Goal: Task Accomplishment & Management: Use online tool/utility

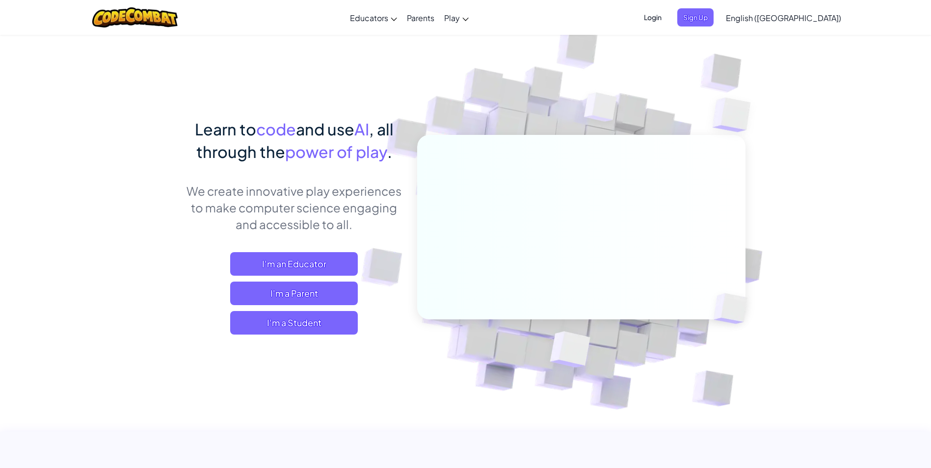
click at [668, 19] on span "Login" at bounding box center [652, 17] width 29 height 18
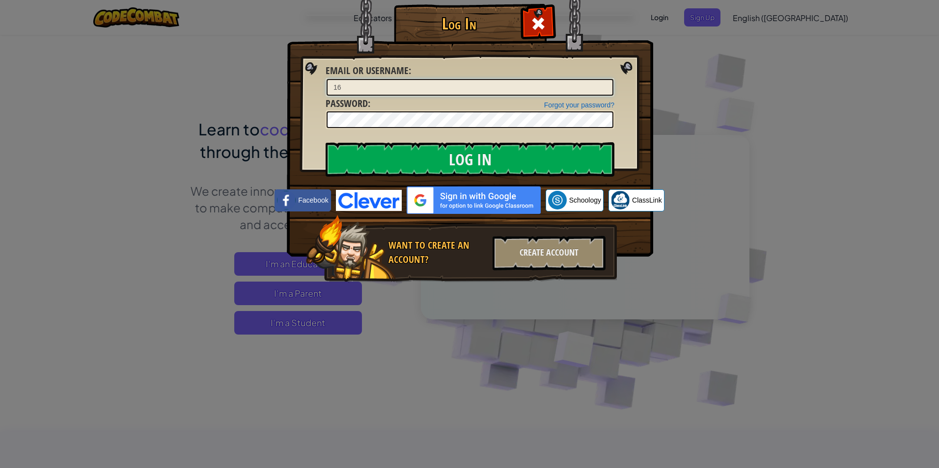
type input "1"
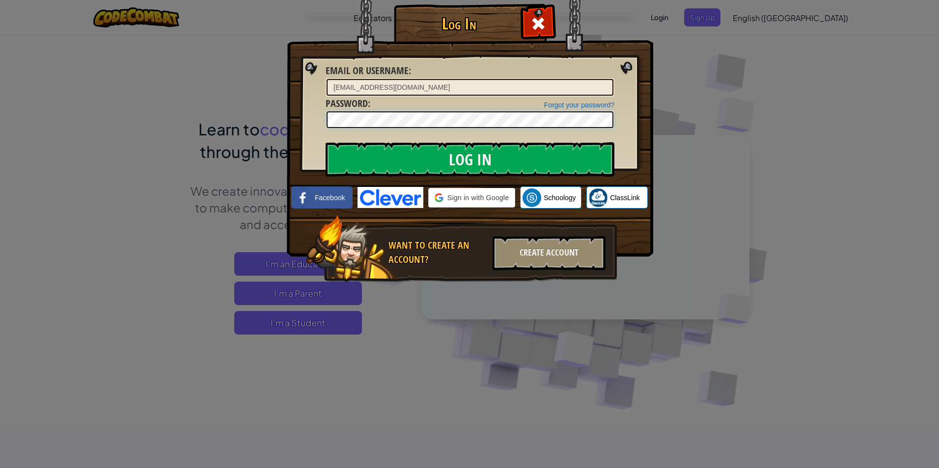
click at [325, 142] on input "Log In" at bounding box center [469, 159] width 289 height 34
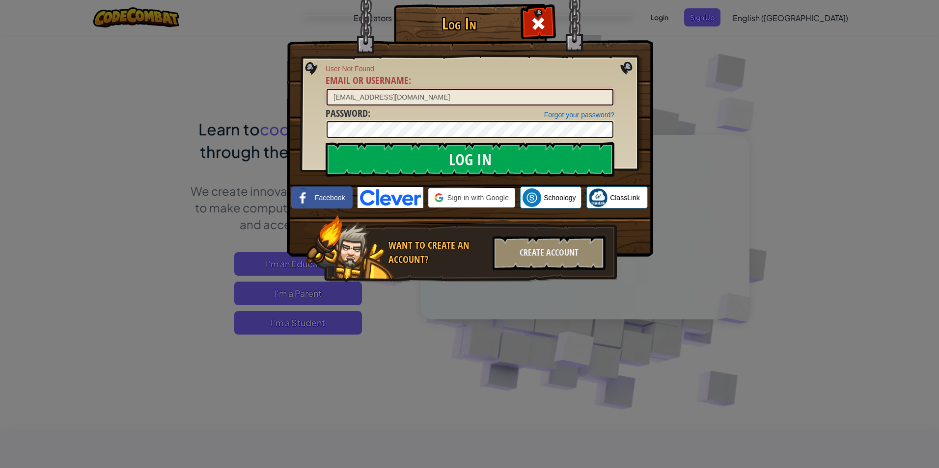
click at [372, 99] on input "1612972@st.brevardschools.org" at bounding box center [469, 97] width 287 height 17
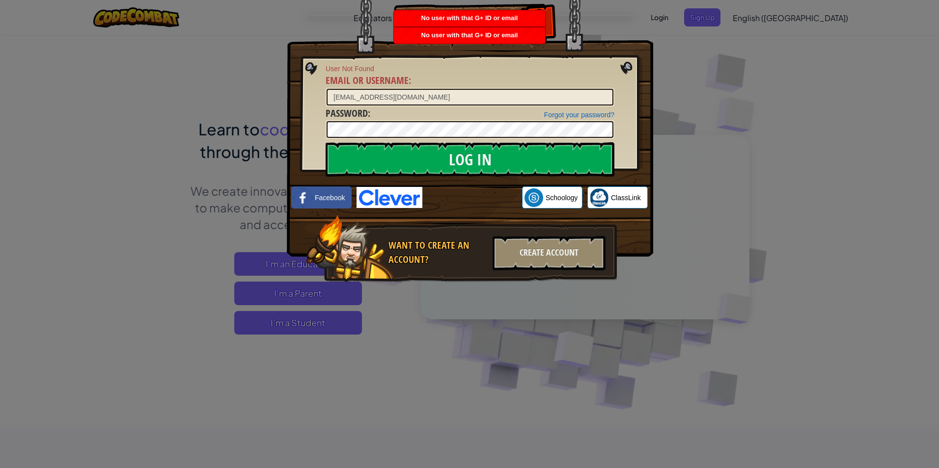
click at [569, 107] on div "Forgot your password? Password :" at bounding box center [469, 123] width 289 height 33
click at [569, 88] on div "1612972@shar.brevardschools.org" at bounding box center [469, 97] width 289 height 19
click at [571, 94] on input "1612972@shar.brevardschools.org" at bounding box center [469, 97] width 287 height 17
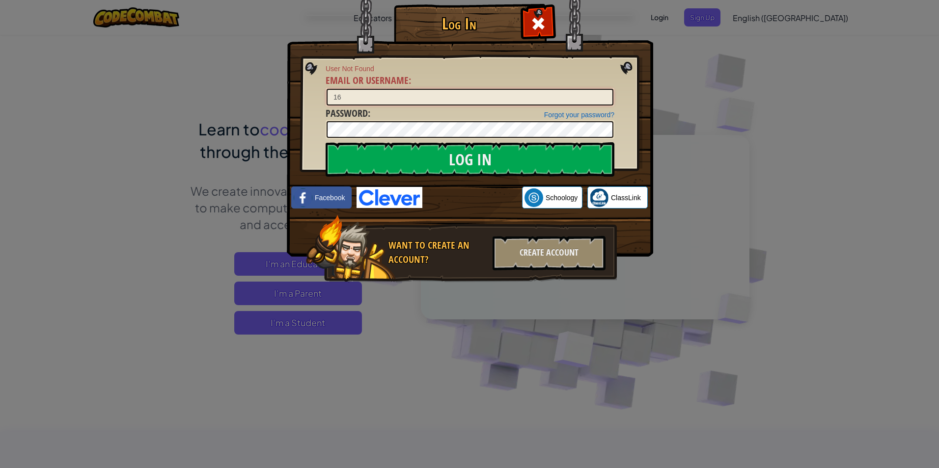
type input "1"
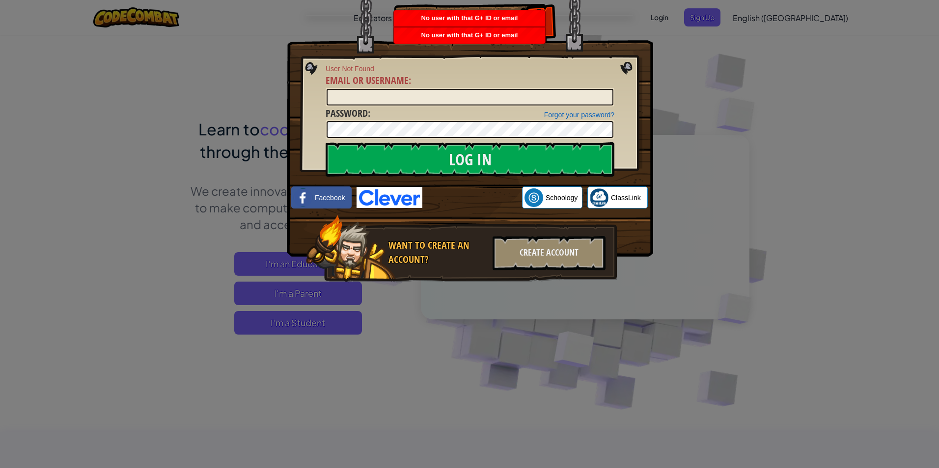
drag, startPoint x: 688, startPoint y: 94, endPoint x: 669, endPoint y: 57, distance: 41.3
click at [688, 94] on div "Log In User Not Found Email or Username : Forgot your password? Password : Log …" at bounding box center [469, 234] width 939 height 468
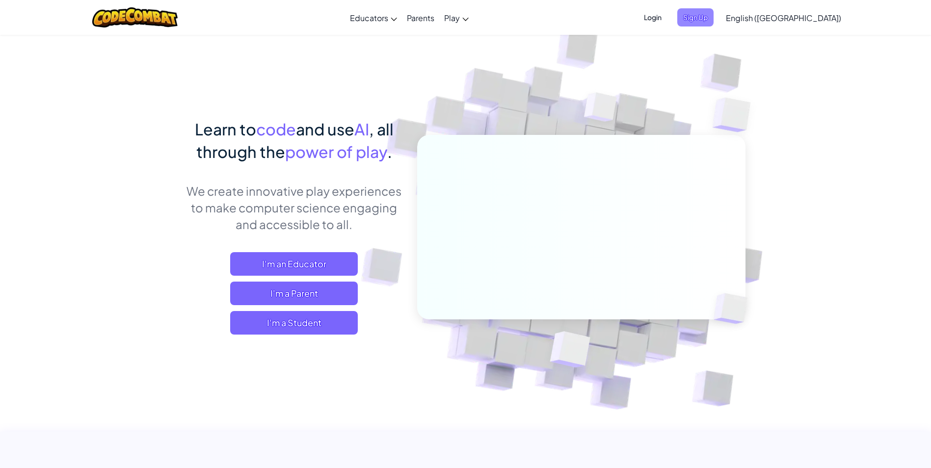
click at [714, 12] on span "Sign Up" at bounding box center [695, 17] width 36 height 18
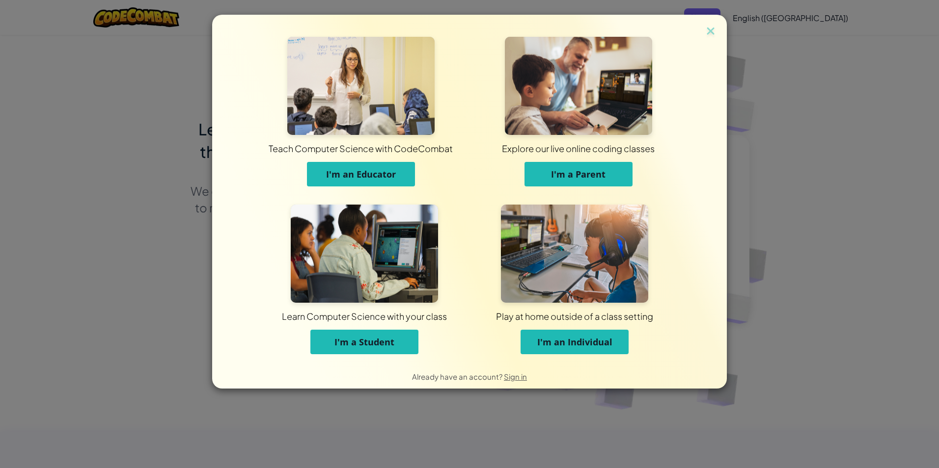
click at [404, 337] on button "I'm a Student" at bounding box center [364, 342] width 108 height 25
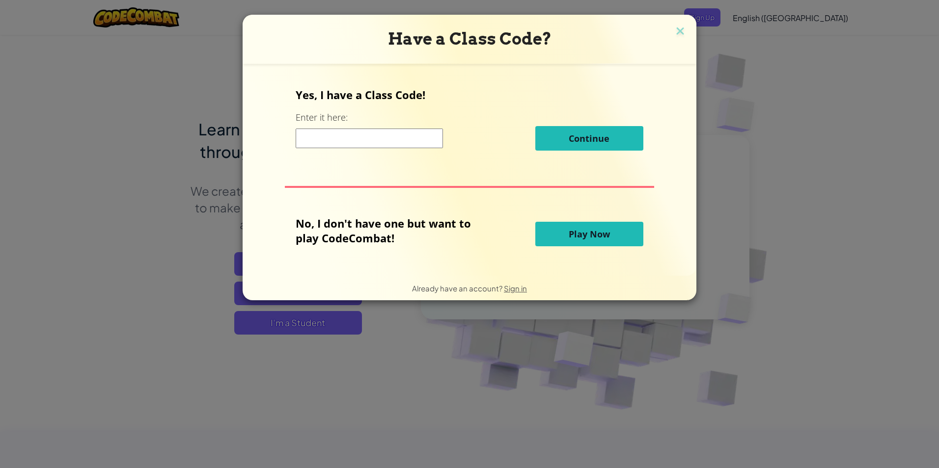
click at [404, 131] on input at bounding box center [369, 139] width 147 height 20
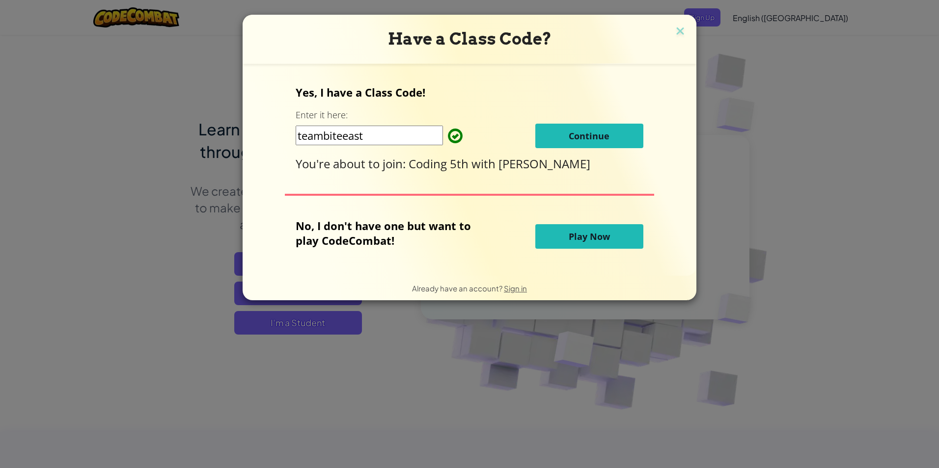
type input "teambiteeast"
click at [638, 128] on button "Continue" at bounding box center [589, 136] width 108 height 25
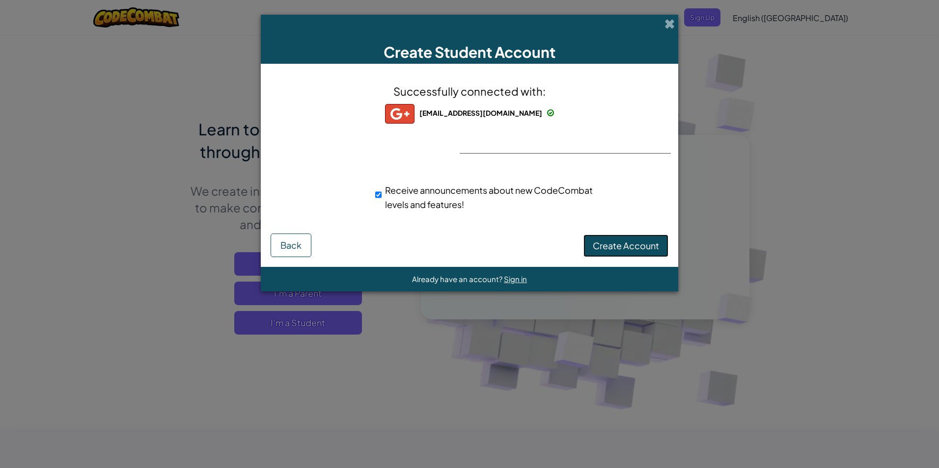
click at [644, 242] on span "Create Account" at bounding box center [625, 245] width 66 height 11
click at [644, 242] on button "Create Account" at bounding box center [625, 246] width 85 height 23
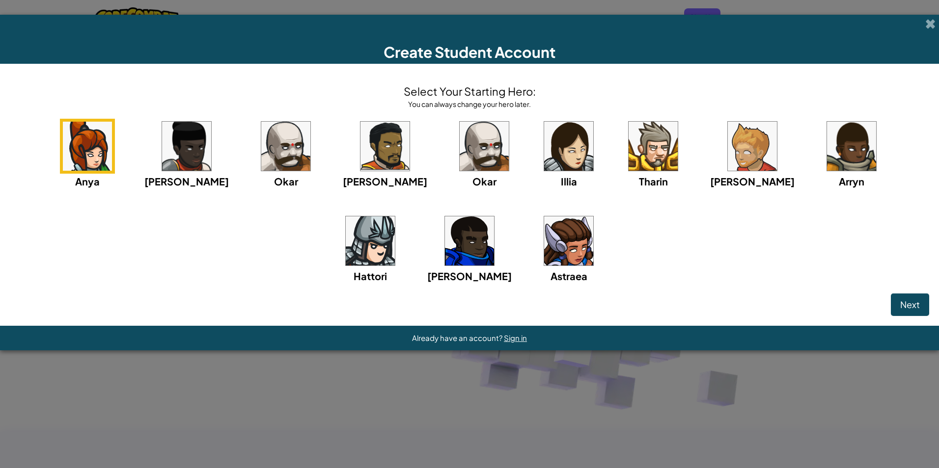
click at [544, 241] on img at bounding box center [568, 240] width 49 height 49
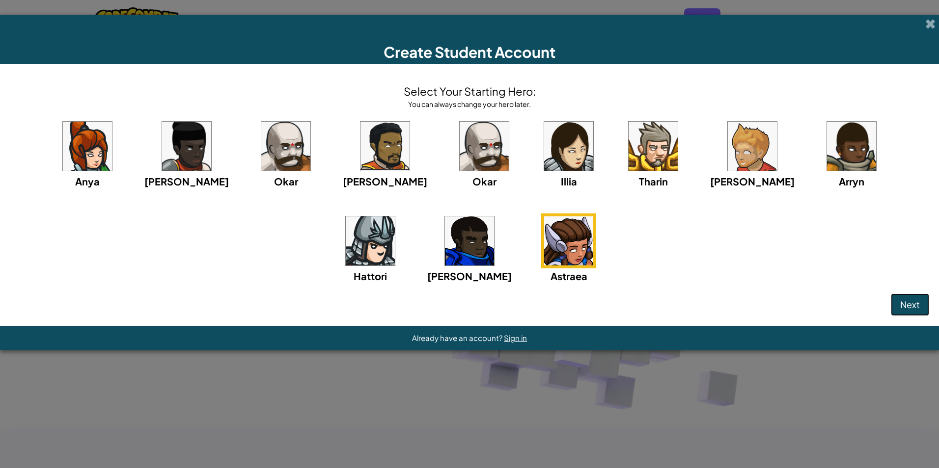
click at [908, 296] on button "Next" at bounding box center [909, 305] width 38 height 23
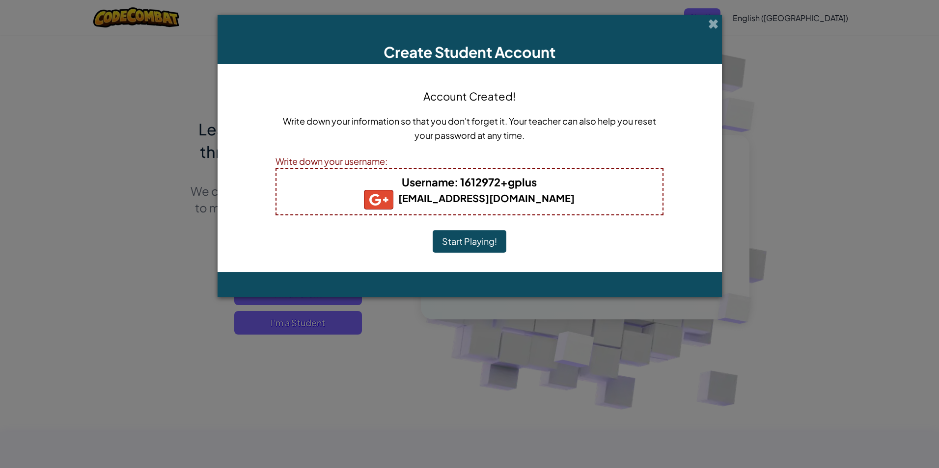
click at [498, 239] on button "Start Playing!" at bounding box center [469, 241] width 74 height 23
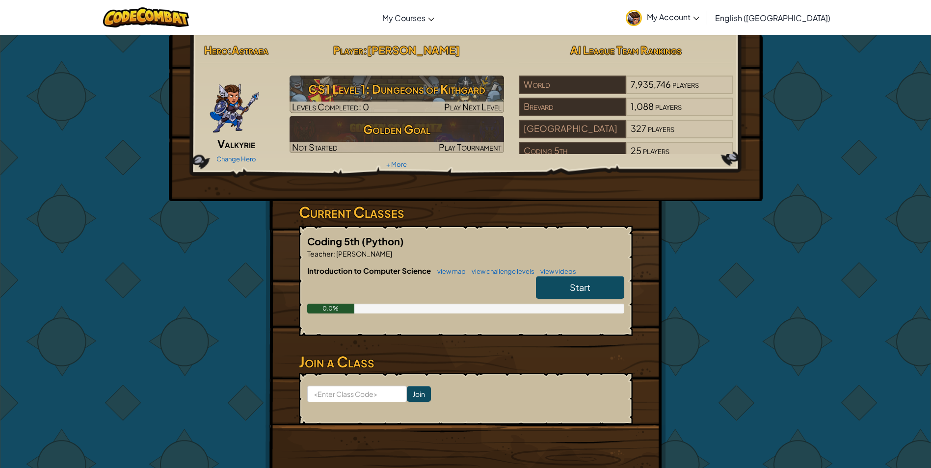
click at [596, 280] on link "Start" at bounding box center [580, 287] width 88 height 23
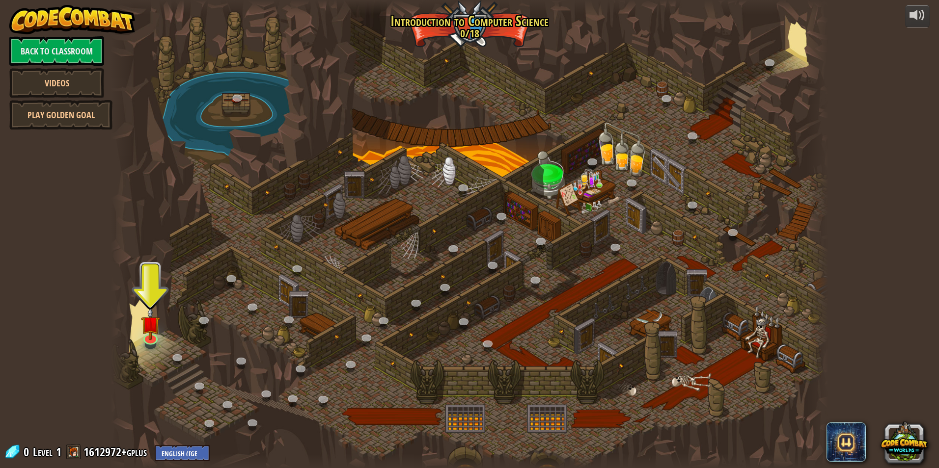
click at [171, 320] on div at bounding box center [469, 234] width 717 height 468
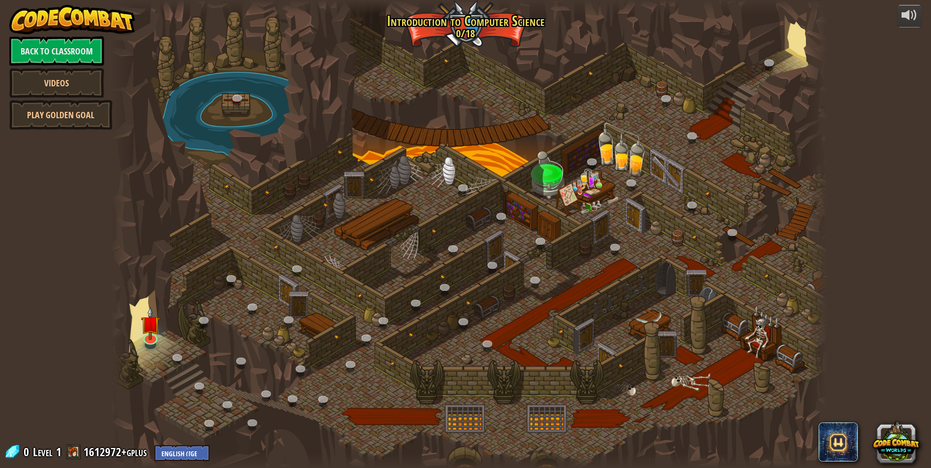
click at [146, 306] on div at bounding box center [469, 234] width 717 height 468
click at [150, 293] on div at bounding box center [469, 234] width 717 height 468
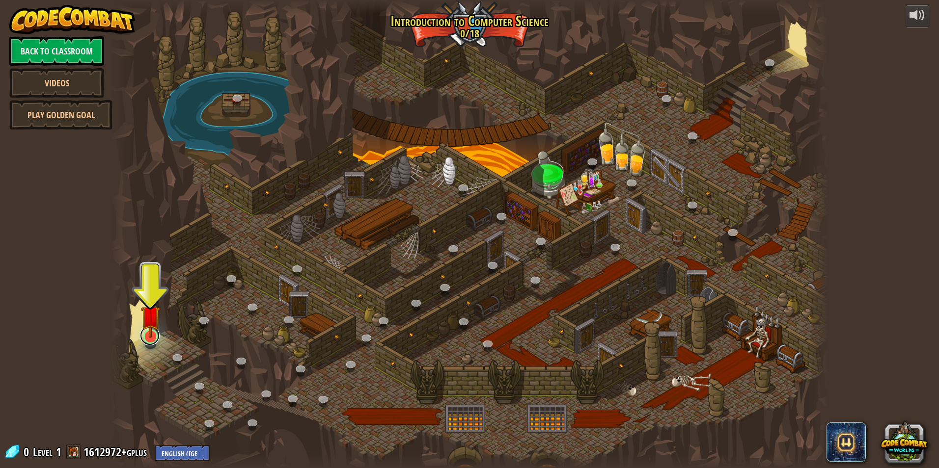
click at [152, 345] on link at bounding box center [150, 336] width 20 height 20
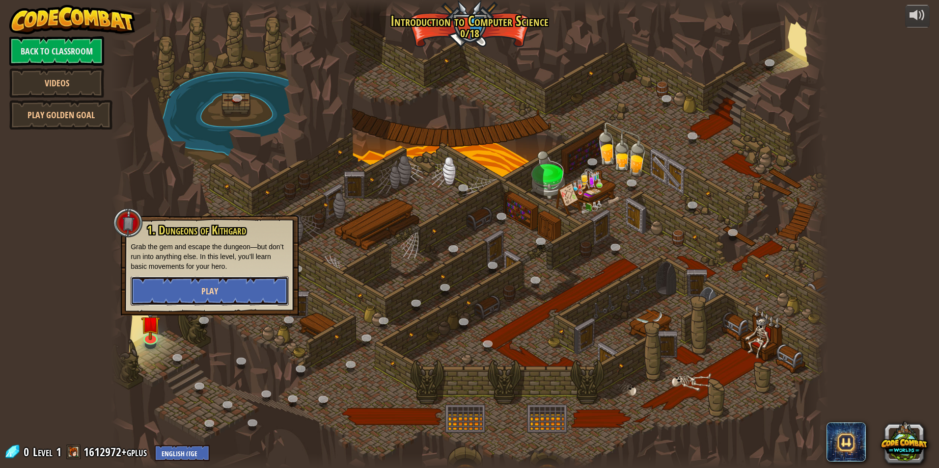
click at [152, 281] on button "Play" at bounding box center [210, 290] width 158 height 29
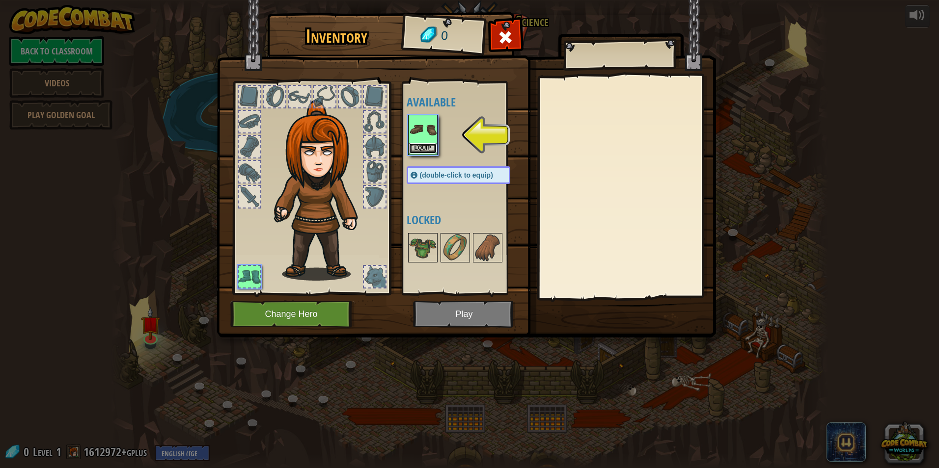
click at [424, 149] on button "Equip" at bounding box center [422, 148] width 27 height 10
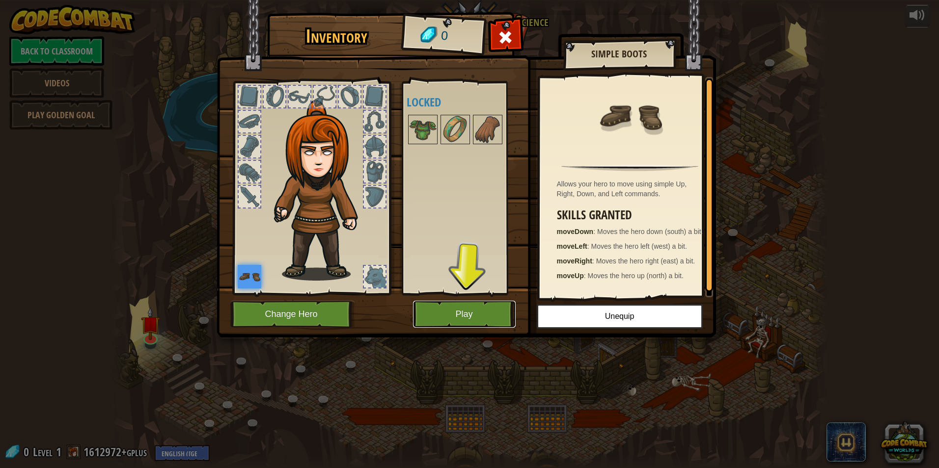
click at [471, 304] on button "Play" at bounding box center [464, 314] width 103 height 27
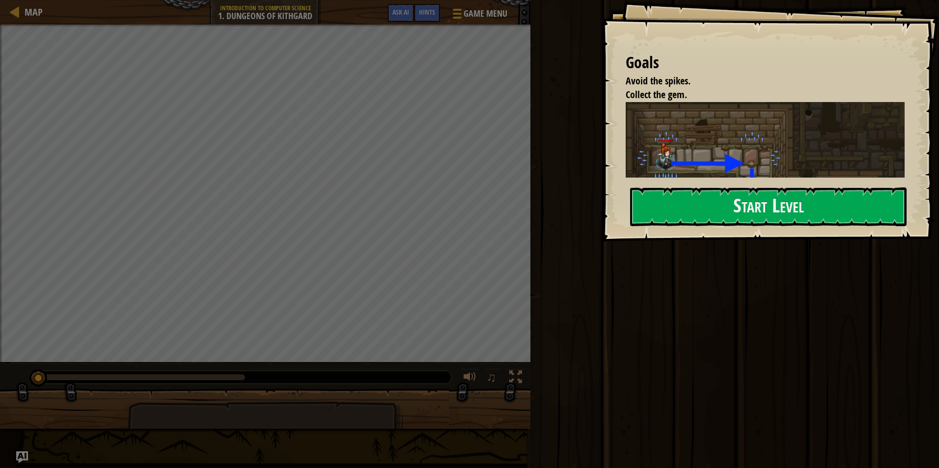
click at [671, 175] on img at bounding box center [768, 175] width 286 height 147
click at [656, 202] on button "Start Level" at bounding box center [768, 207] width 276 height 39
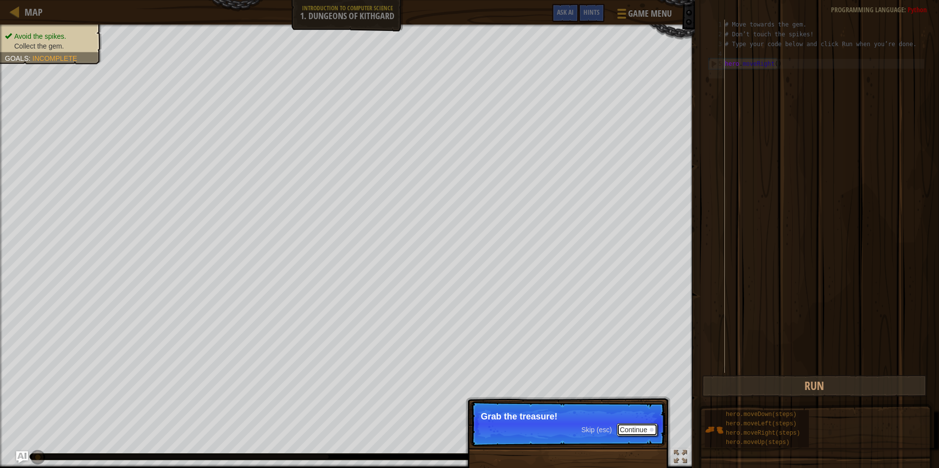
click at [634, 428] on button "Continue" at bounding box center [637, 430] width 41 height 13
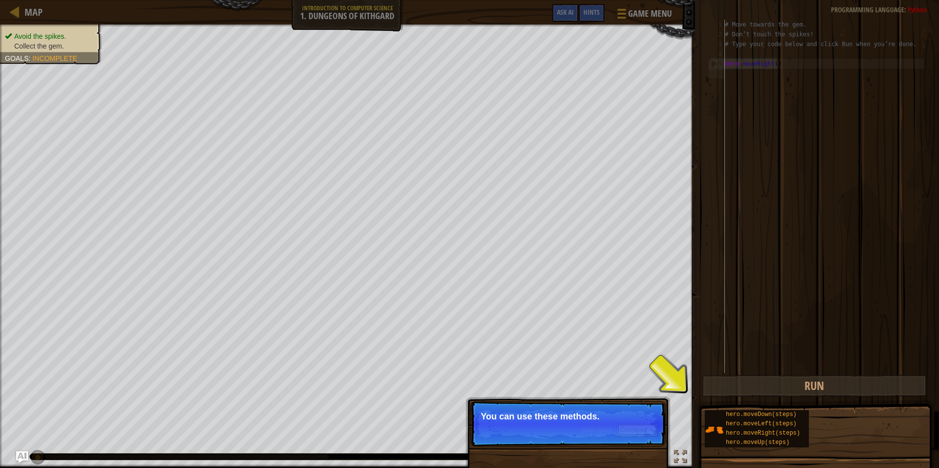
click at [636, 429] on button "Continue" at bounding box center [637, 430] width 41 height 13
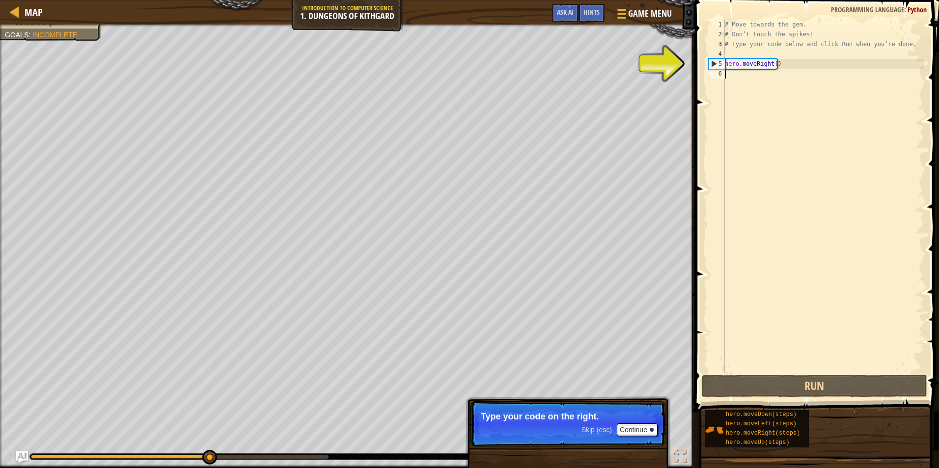
click at [753, 77] on div "# Move towards the gem. # Don’t touch the spikes! # Type your code below and cl…" at bounding box center [823, 206] width 201 height 373
click at [720, 71] on div "6" at bounding box center [716, 74] width 16 height 10
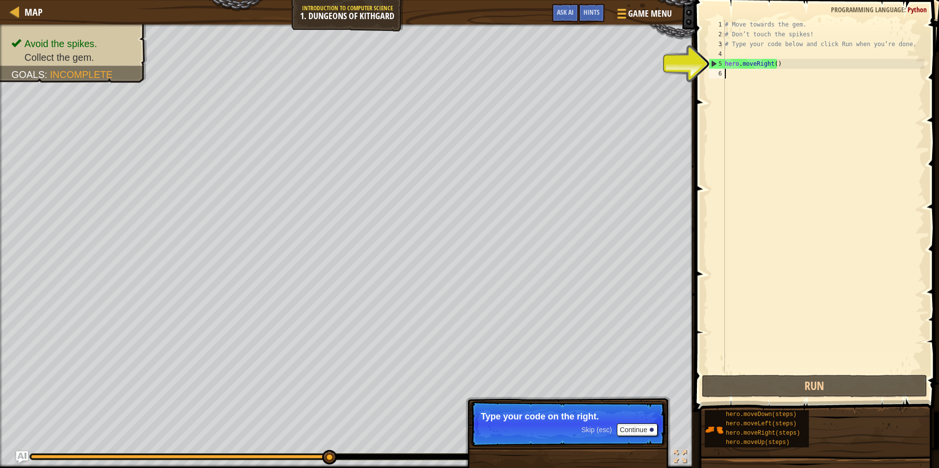
click at [727, 73] on div "# Move towards the gem. # Don’t touch the spikes! # Type your code below and cl…" at bounding box center [823, 206] width 201 height 373
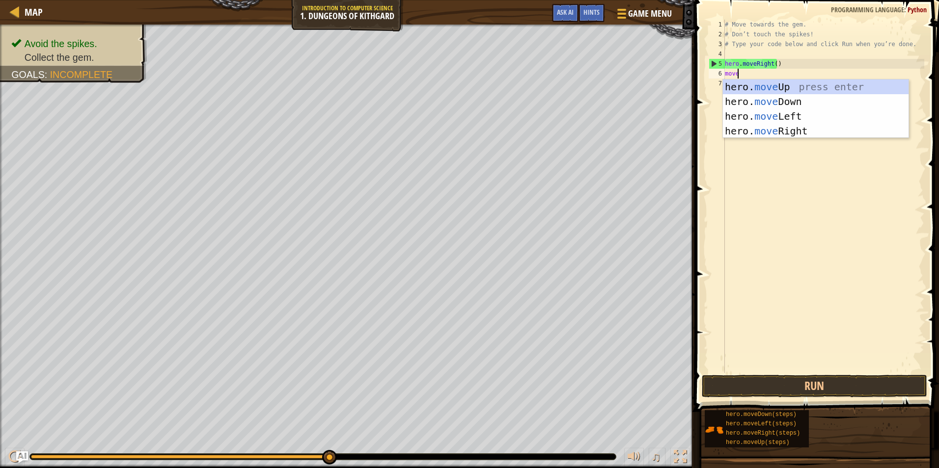
scroll to position [4, 0]
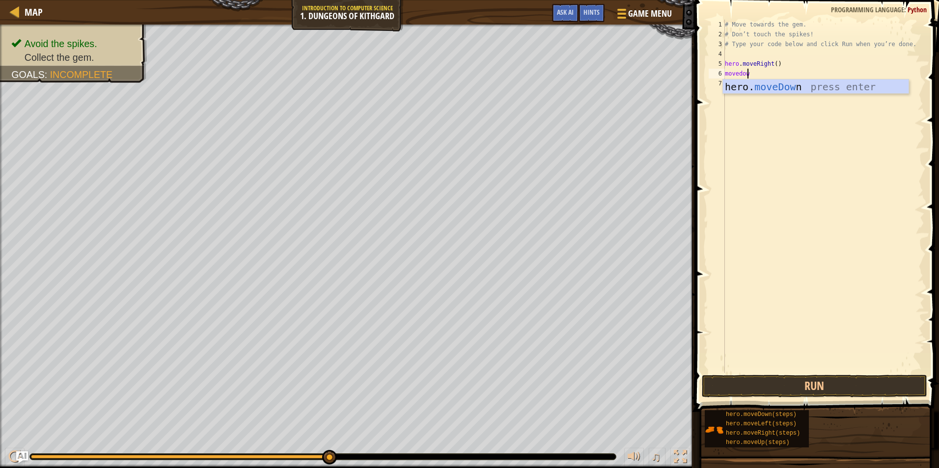
type textarea "movedown"
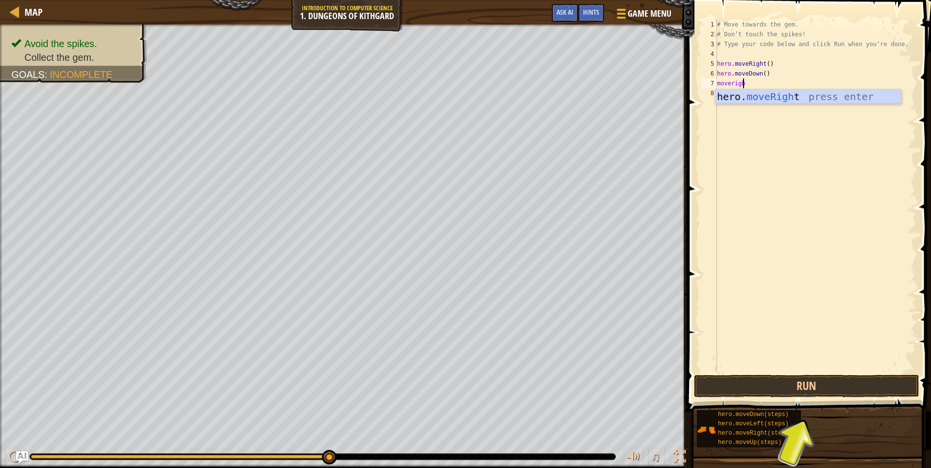
scroll to position [4, 1]
type textarea "moveright"
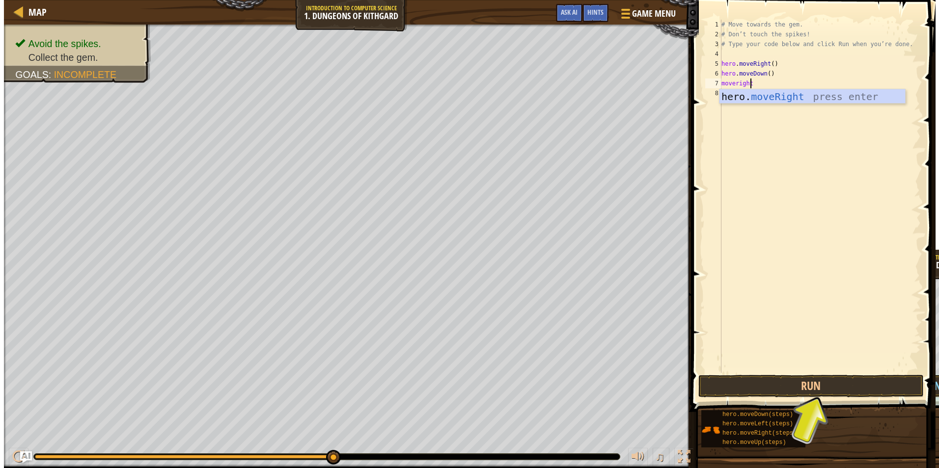
scroll to position [4, 0]
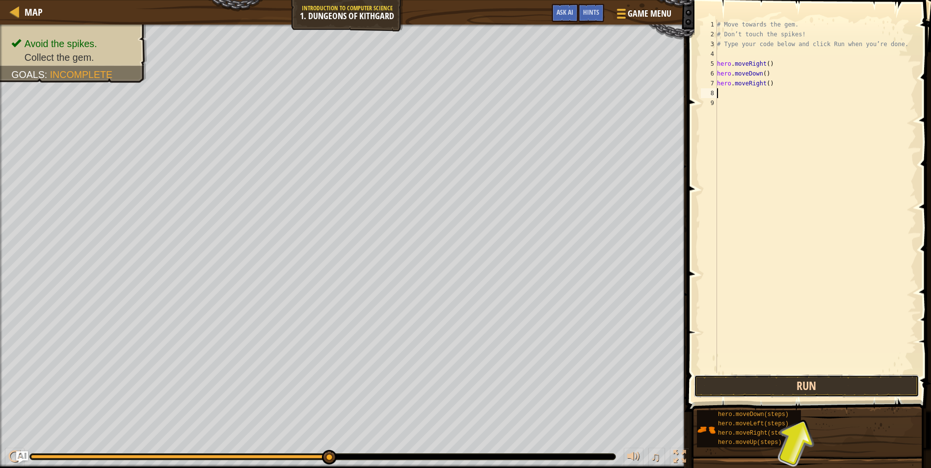
click at [865, 377] on button "Run" at bounding box center [806, 386] width 225 height 23
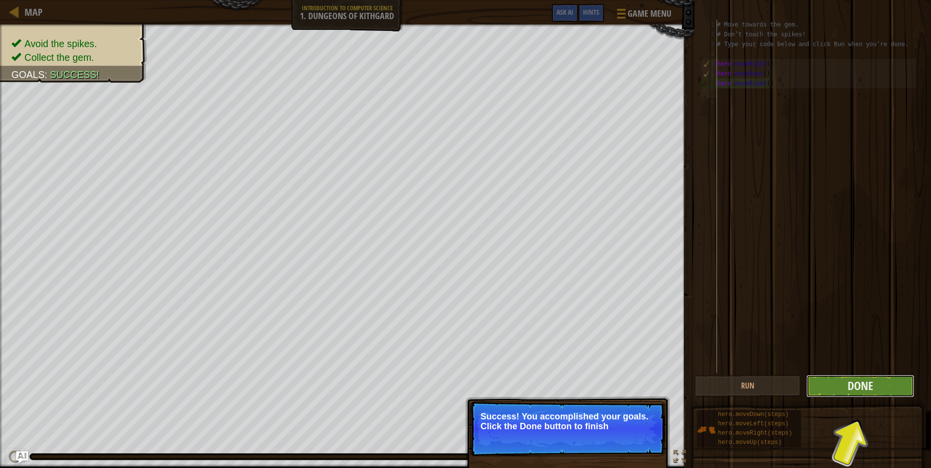
click at [888, 385] on button "Done" at bounding box center [861, 386] width 108 height 23
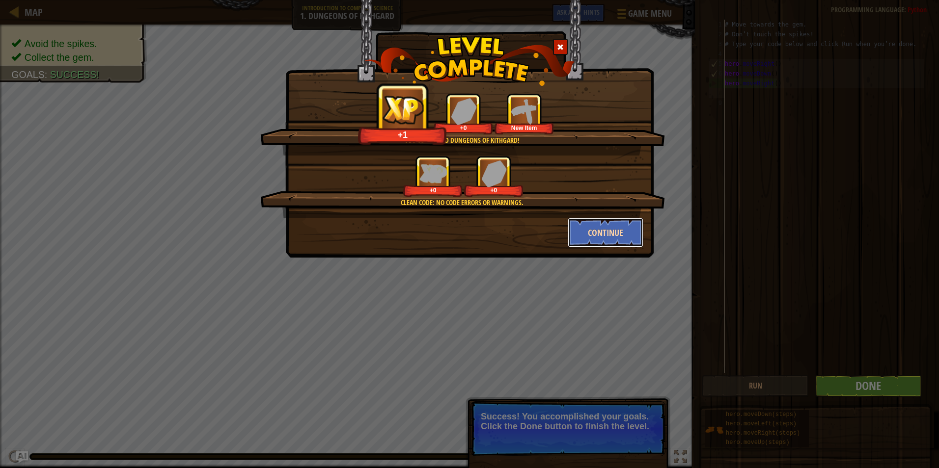
click at [606, 234] on button "Continue" at bounding box center [605, 232] width 76 height 29
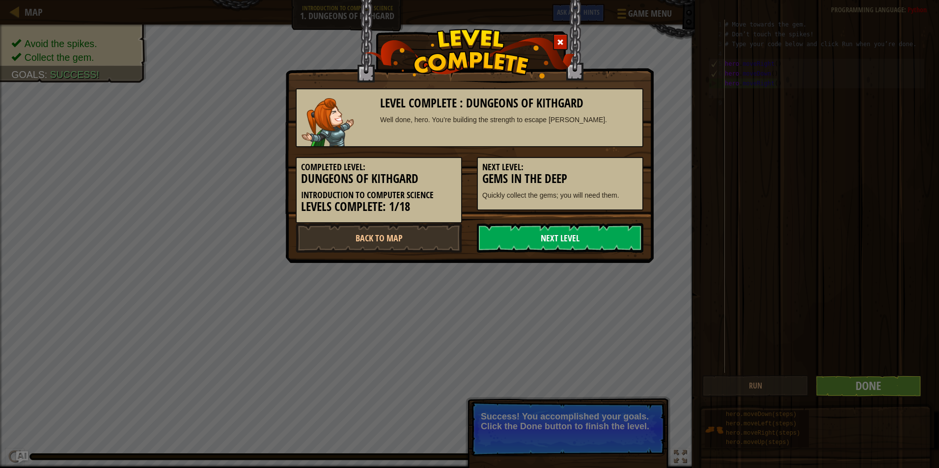
click at [603, 234] on link "Next Level" at bounding box center [560, 237] width 166 height 29
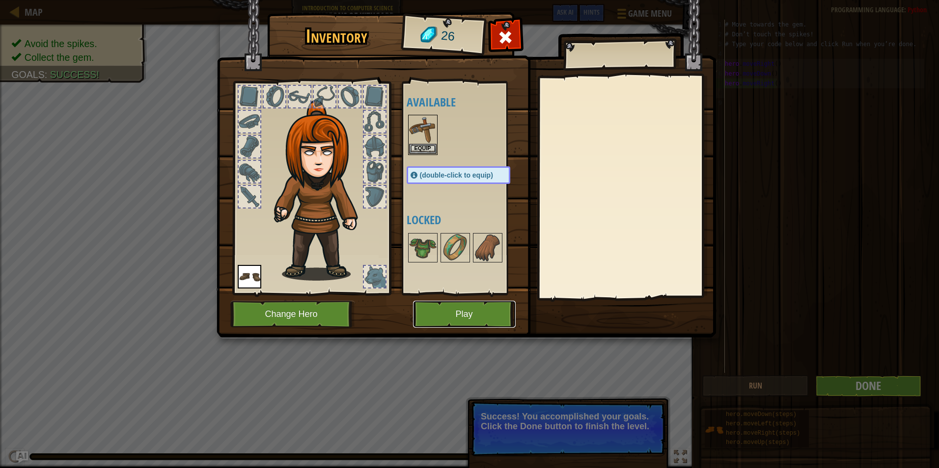
click at [475, 313] on button "Play" at bounding box center [464, 314] width 103 height 27
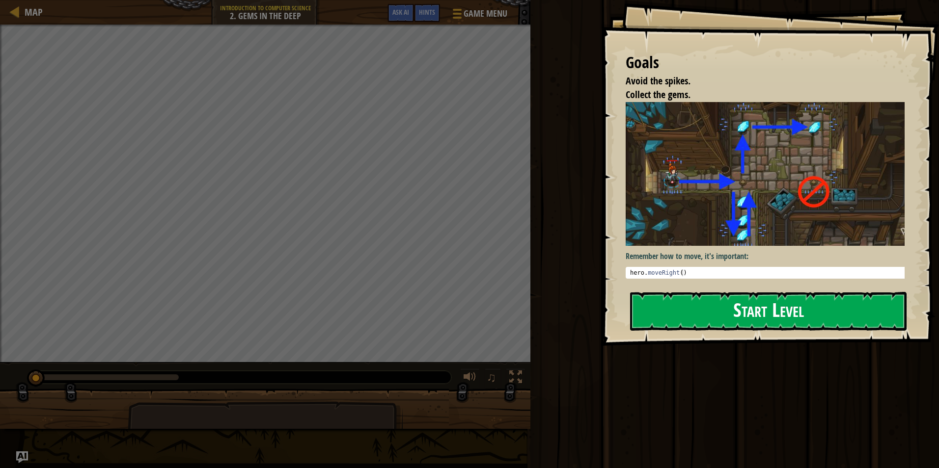
click at [645, 321] on button "Start Level" at bounding box center [768, 311] width 276 height 39
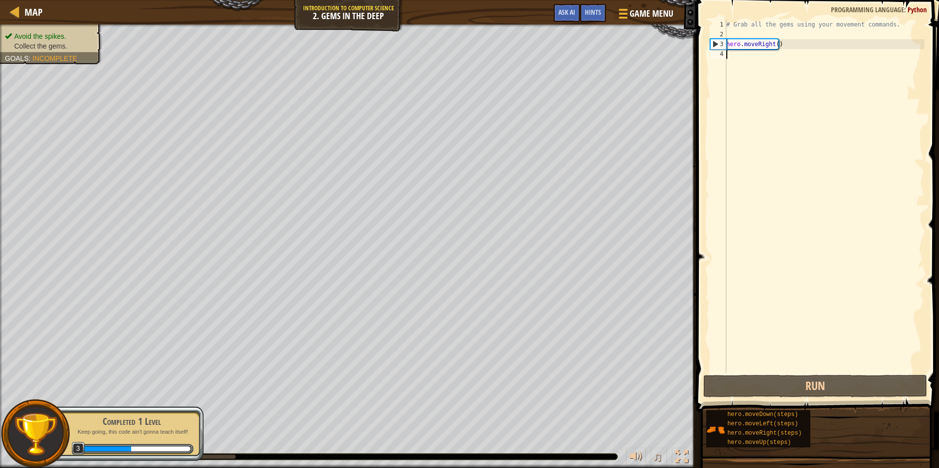
click at [781, 48] on div "# Grab all the gems using your movement commands. hero . moveRight ( )" at bounding box center [824, 206] width 200 height 373
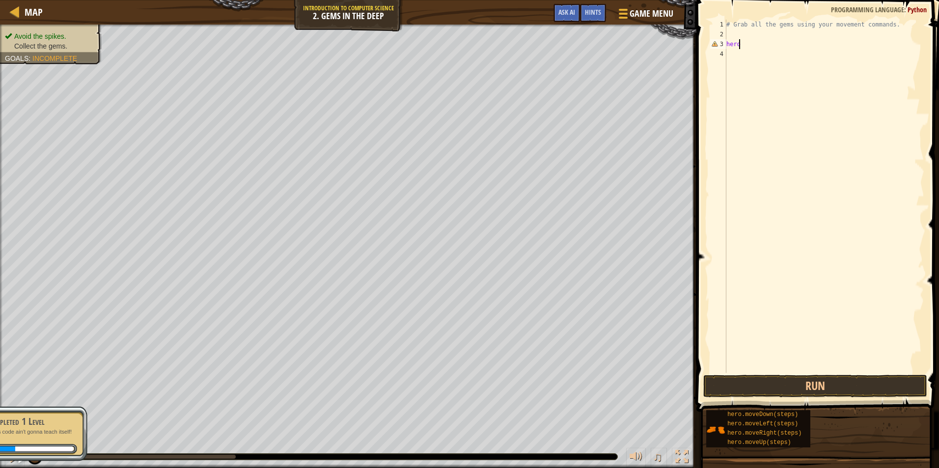
type textarea "h"
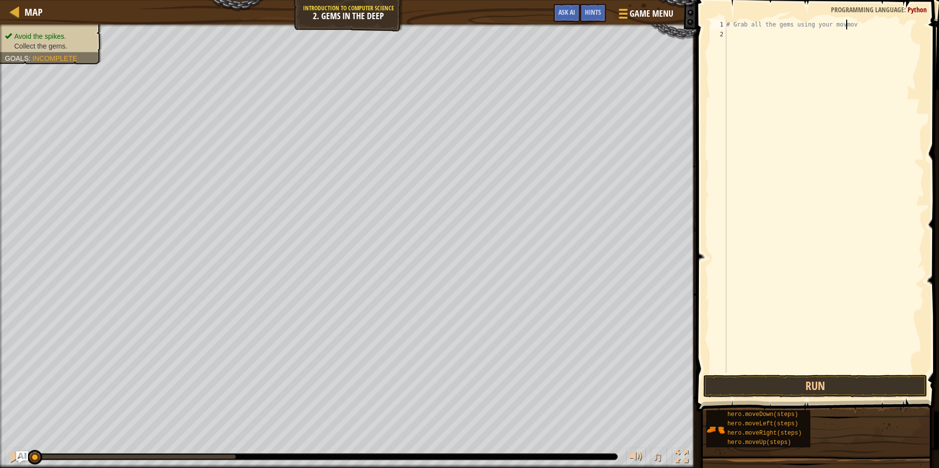
type textarea "# Grab all the gems using your movmovw"
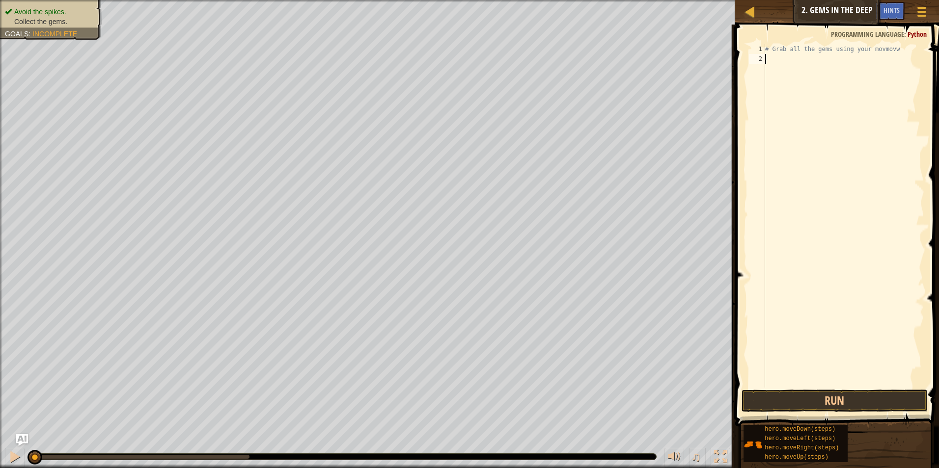
click at [802, 54] on div "# Grab all the gems using your movmovw" at bounding box center [843, 225] width 161 height 363
type textarea "moveright"
type textarea "movedown"
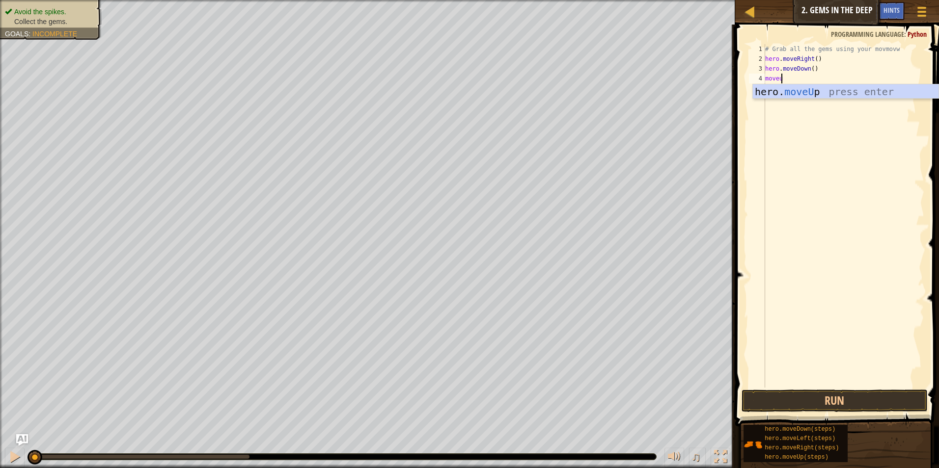
type textarea "moveup"
click at [784, 402] on button "Run" at bounding box center [834, 401] width 187 height 23
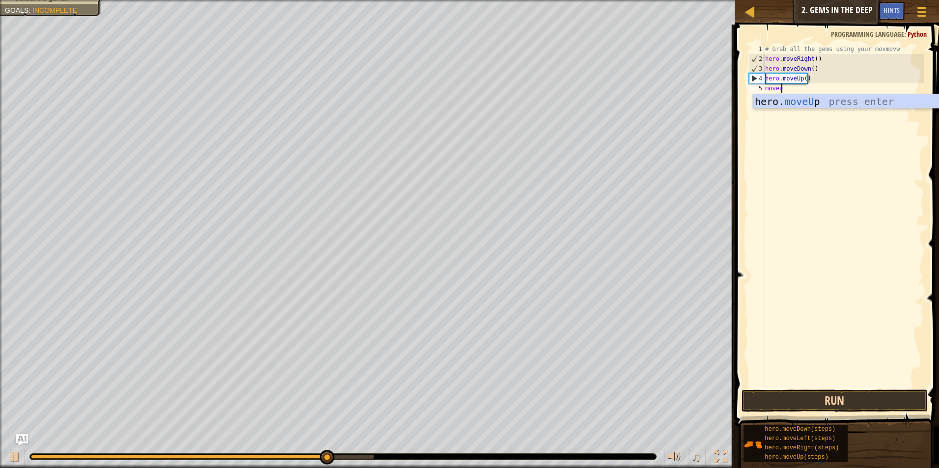
type textarea "moveup"
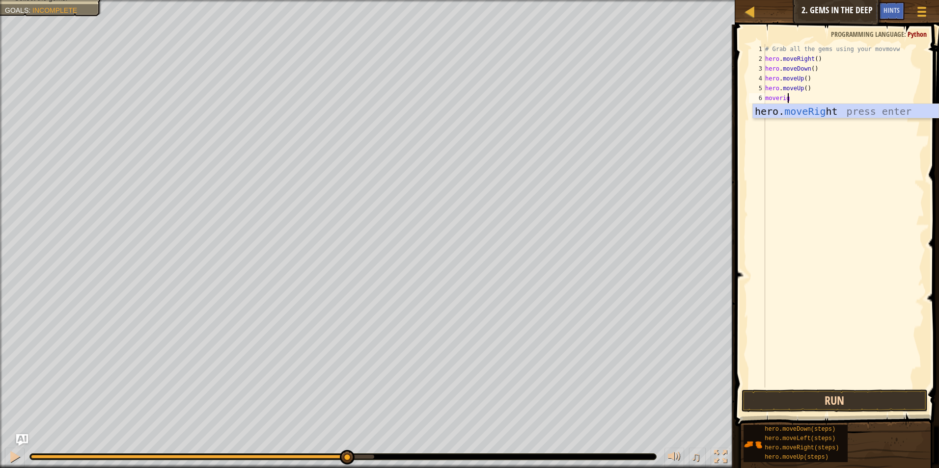
scroll to position [4, 1]
type textarea "moveright"
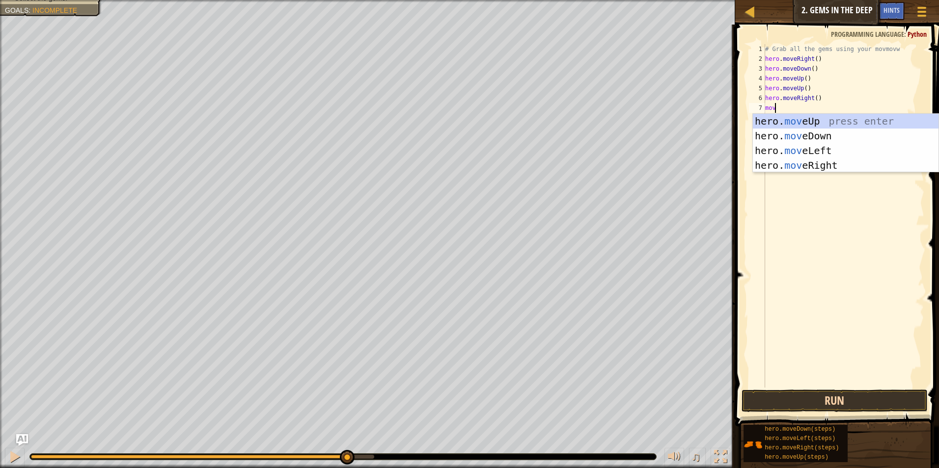
scroll to position [4, 0]
type textarea "m"
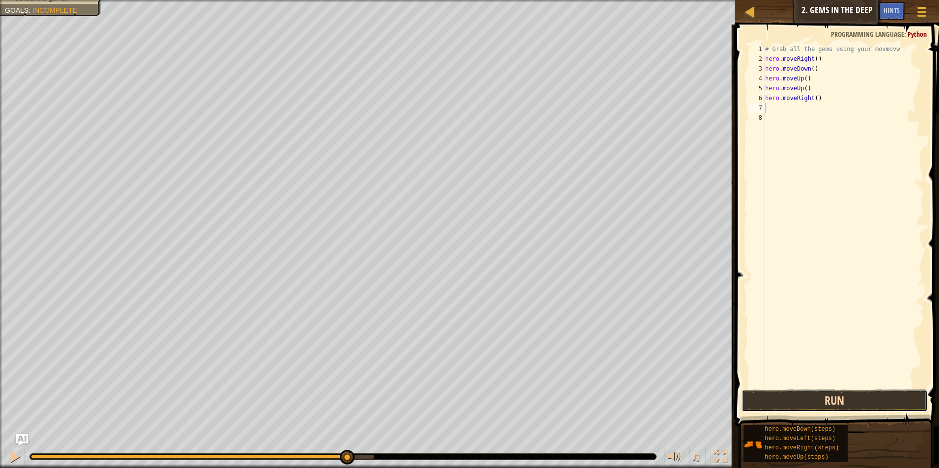
click at [868, 390] on button "Run" at bounding box center [834, 401] width 187 height 23
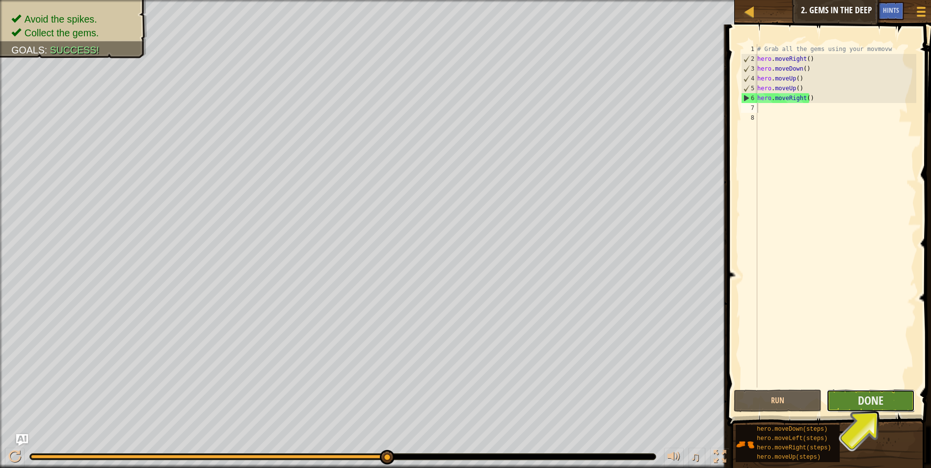
click at [854, 406] on button "Done" at bounding box center [871, 401] width 88 height 23
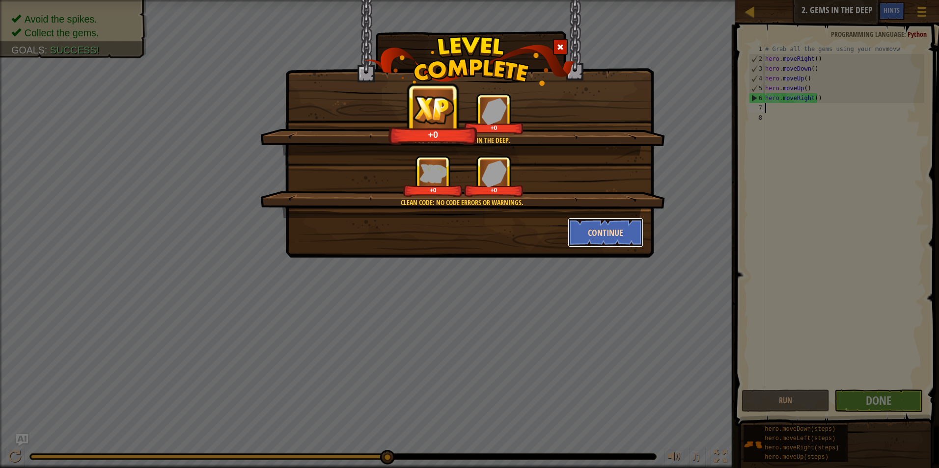
click at [604, 230] on button "Continue" at bounding box center [605, 232] width 76 height 29
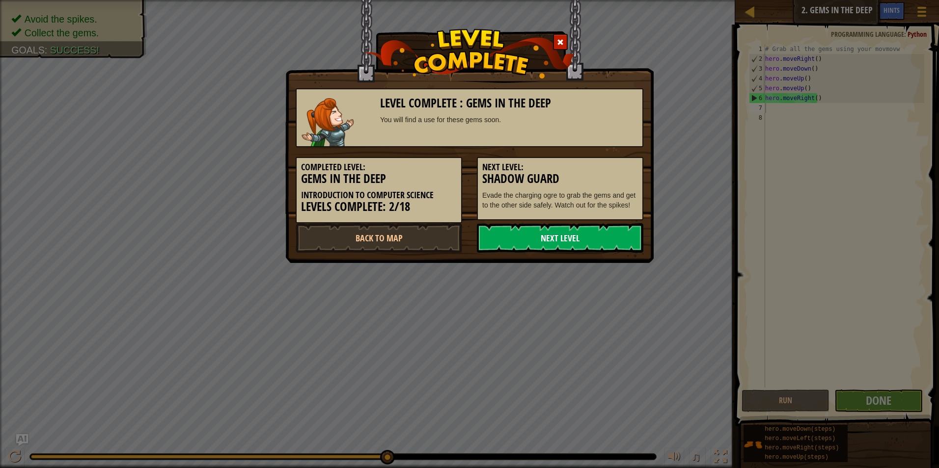
click at [604, 229] on link "Next Level" at bounding box center [560, 237] width 166 height 29
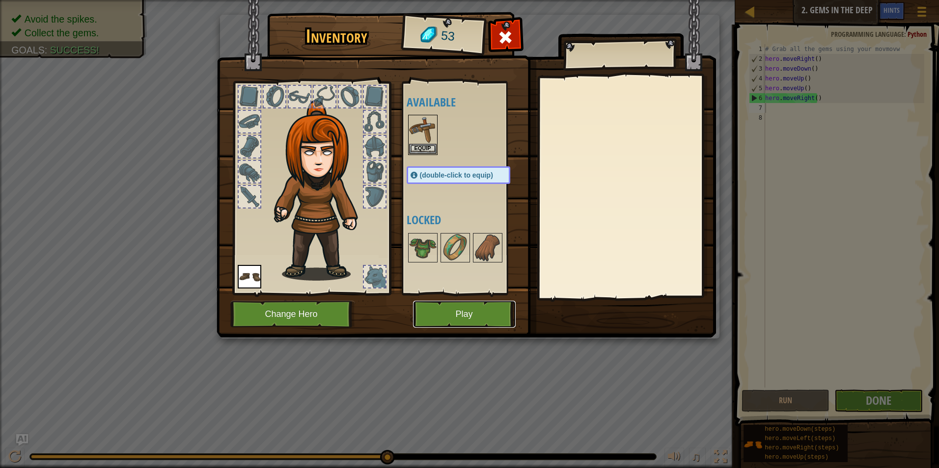
click at [489, 312] on button "Play" at bounding box center [464, 314] width 103 height 27
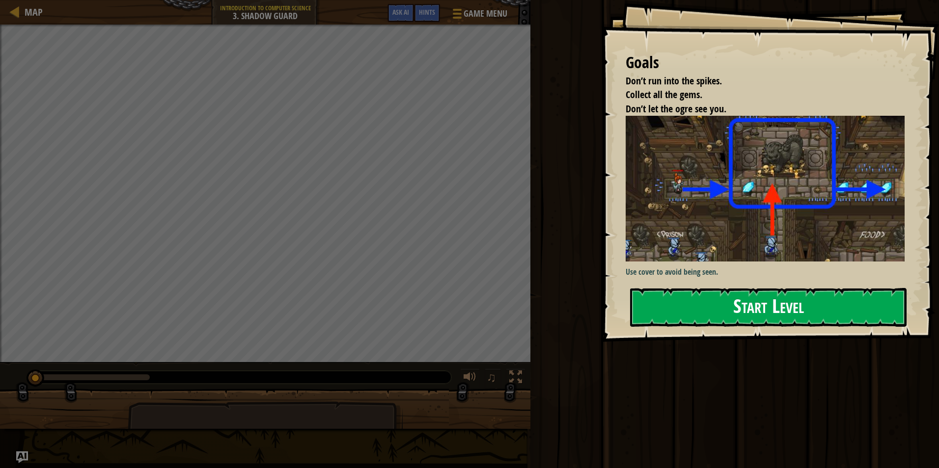
click at [695, 307] on button "Start Level" at bounding box center [768, 307] width 276 height 39
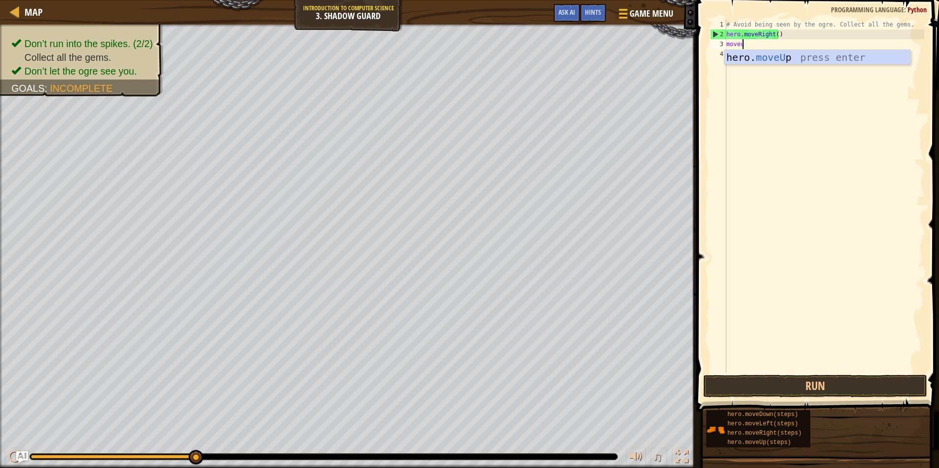
scroll to position [4, 1]
type textarea "moveup"
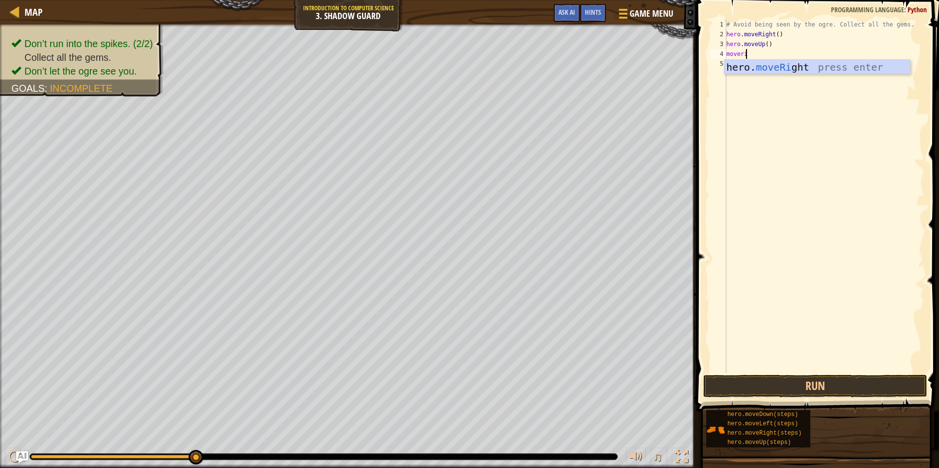
scroll to position [4, 1]
type textarea "moverigh"
type textarea "movedow"
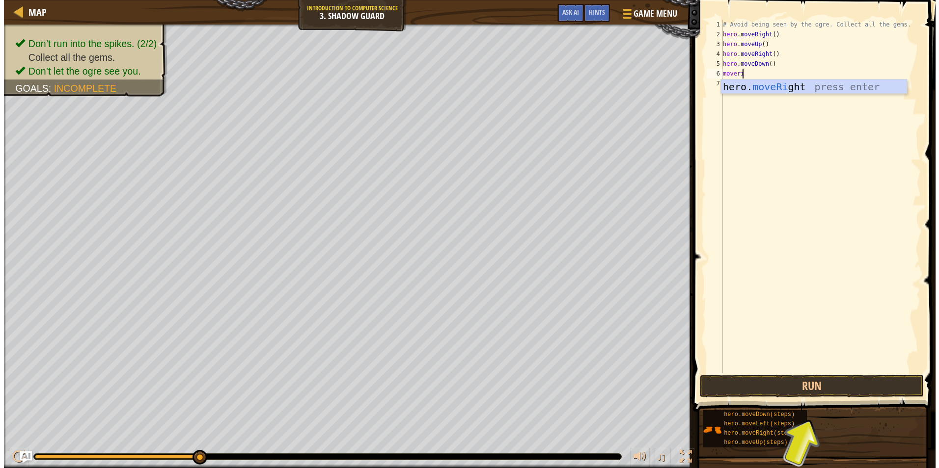
scroll to position [4, 1]
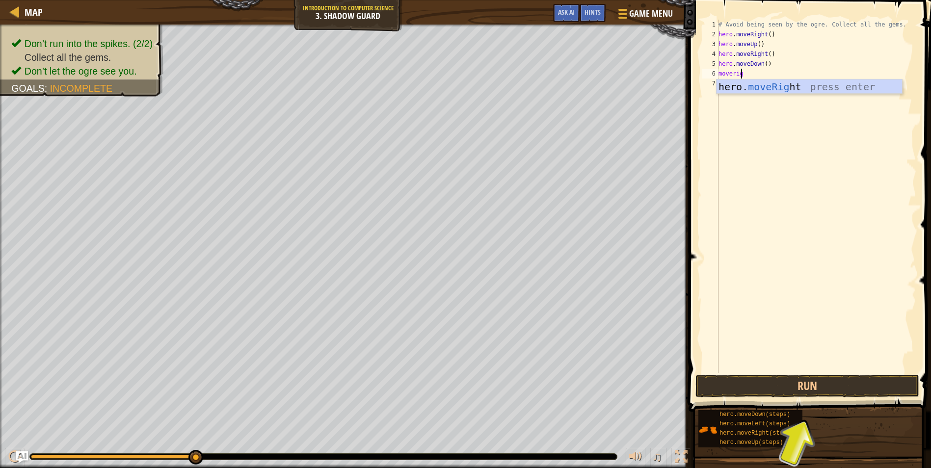
type textarea "moverigh"
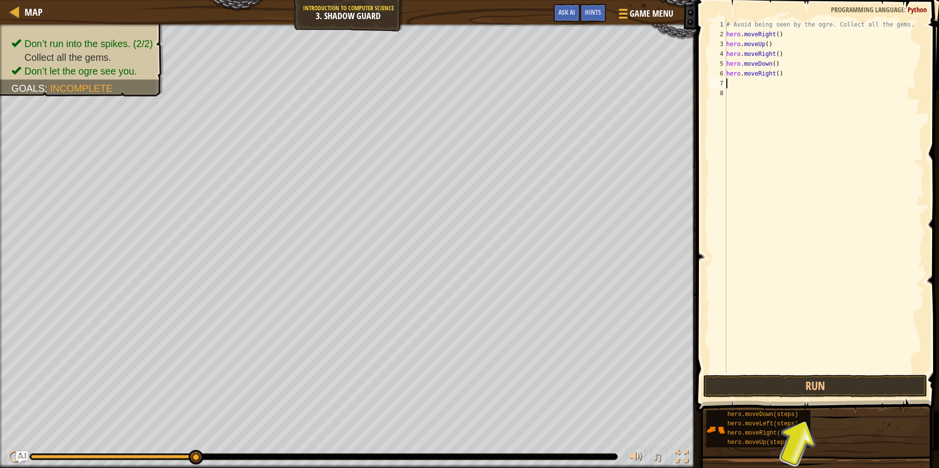
scroll to position [4, 0]
click at [843, 382] on button "Run" at bounding box center [815, 386] width 224 height 23
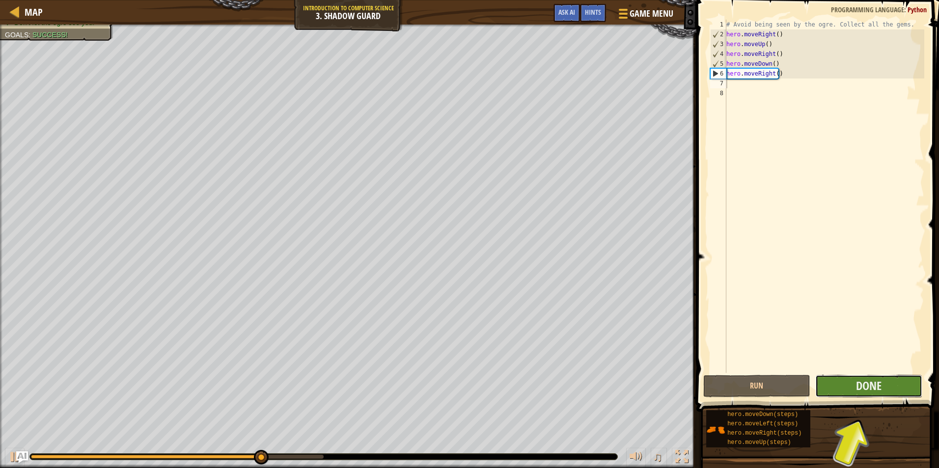
click at [843, 382] on button "Done" at bounding box center [868, 386] width 107 height 23
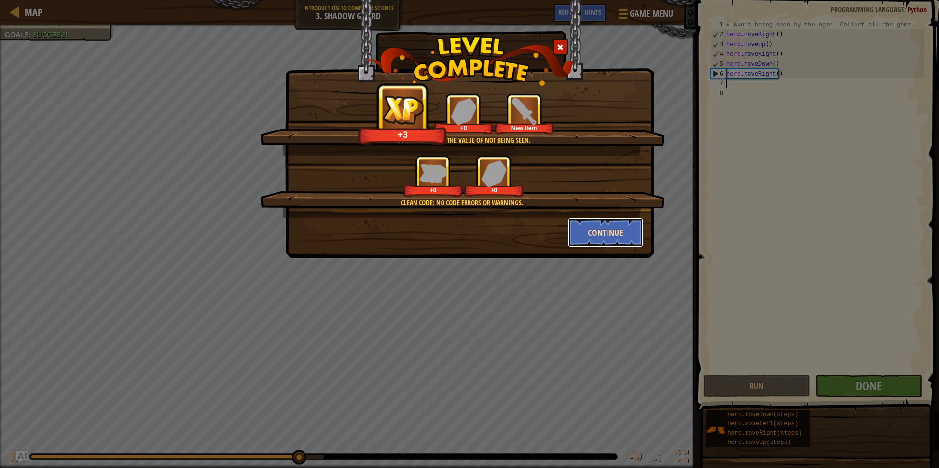
click at [608, 238] on button "Continue" at bounding box center [605, 232] width 76 height 29
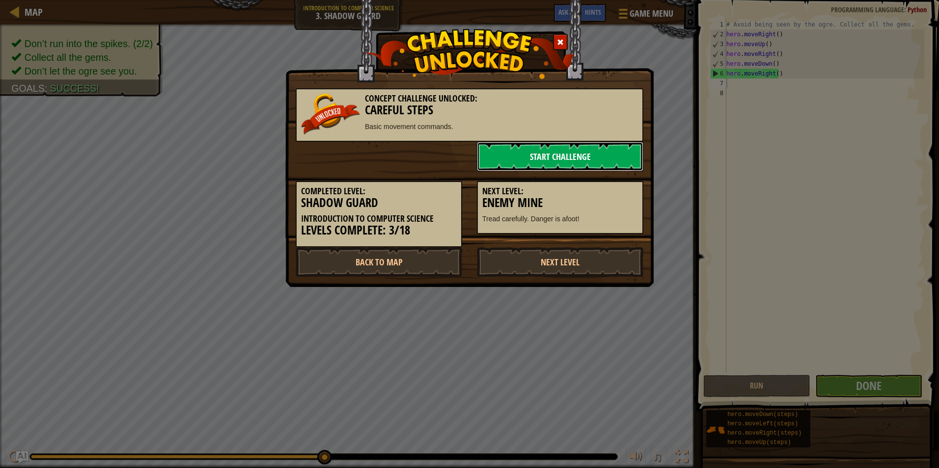
click at [567, 154] on link "Start Challenge" at bounding box center [560, 156] width 166 height 29
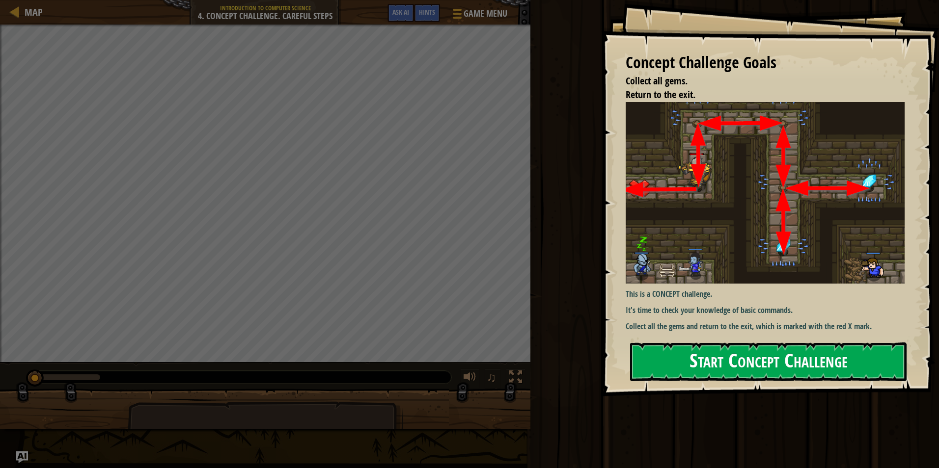
click at [672, 361] on button "Start Concept Challenge" at bounding box center [768, 362] width 276 height 39
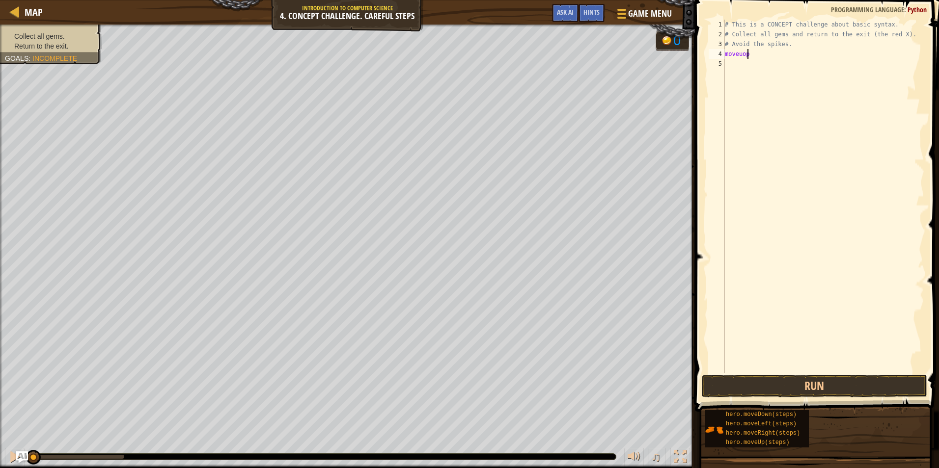
scroll to position [4, 1]
type textarea "moveup"
type textarea "moverigh"
type textarea "movedown"
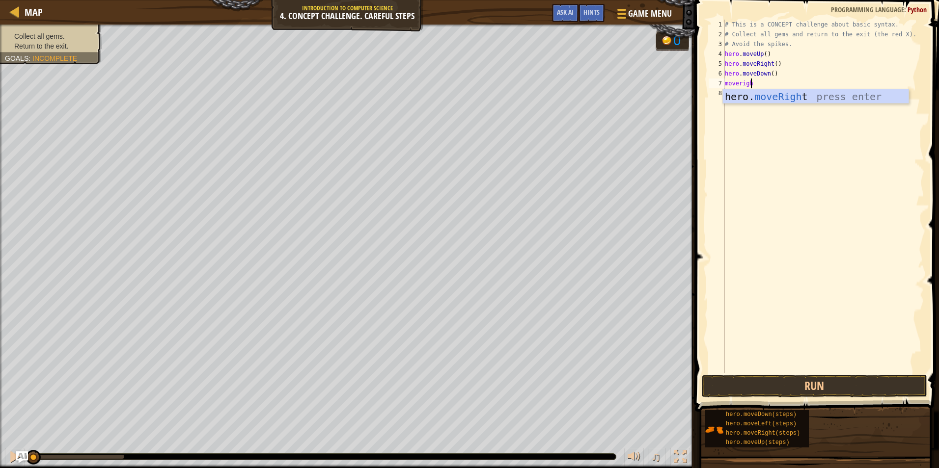
scroll to position [4, 1]
type textarea "moveright"
type textarea "moveleft"
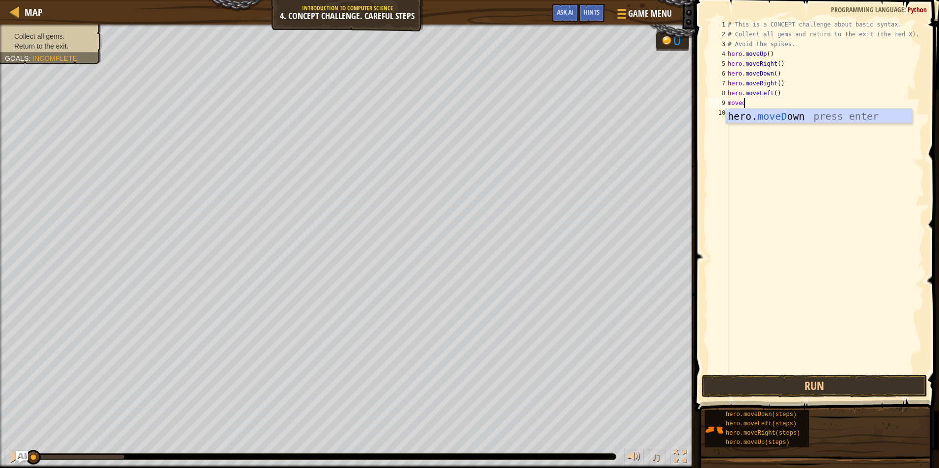
type textarea "movedo"
click at [726, 377] on button "Run" at bounding box center [813, 386] width 225 height 23
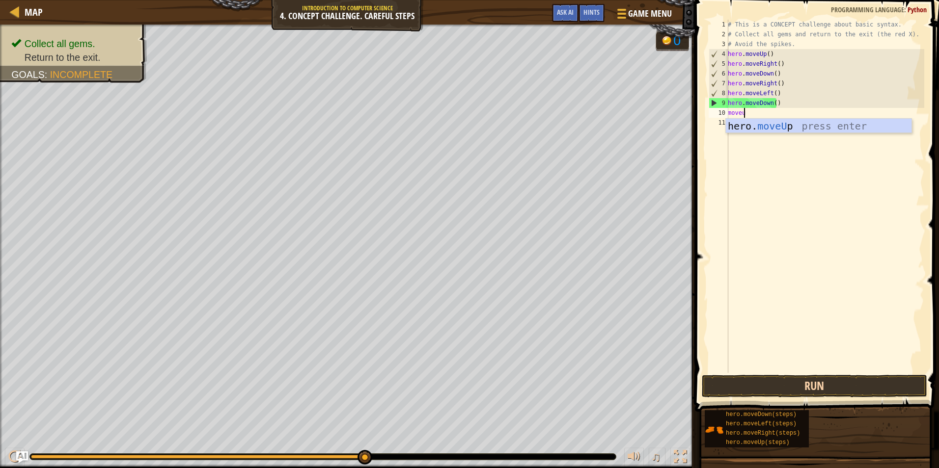
type textarea "moveup"
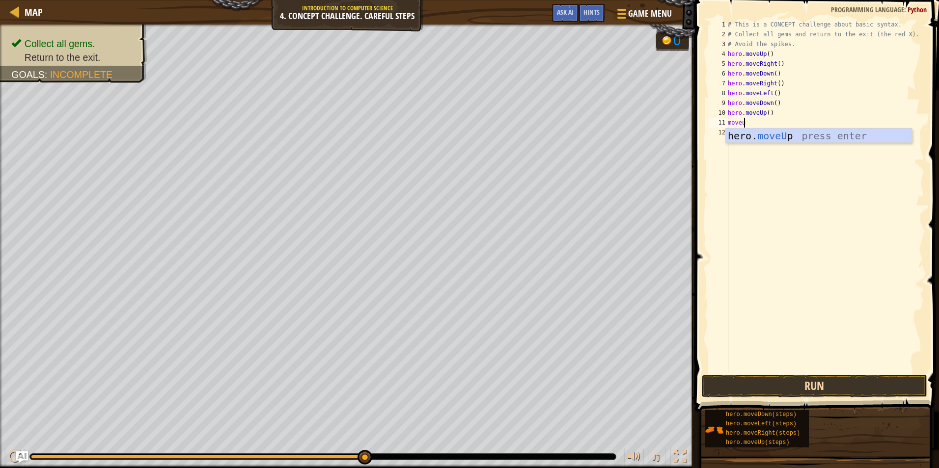
scroll to position [4, 1]
type textarea "moveup"
type textarea "moveleft"
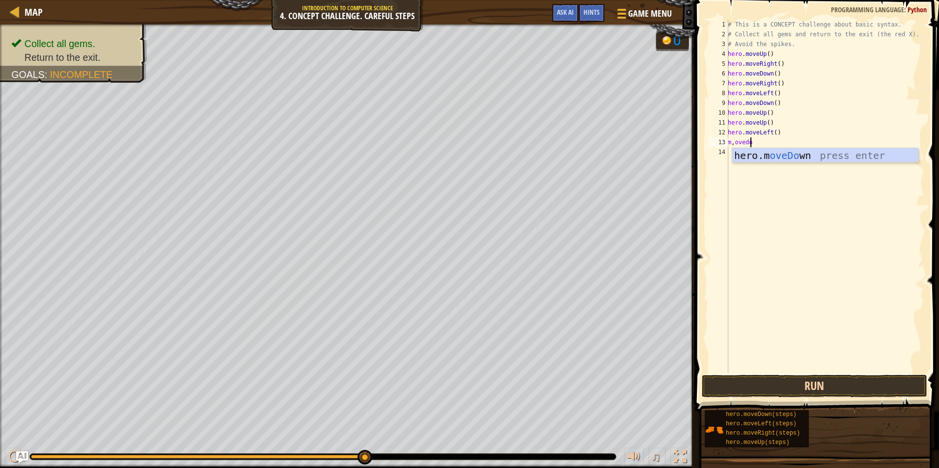
scroll to position [4, 1]
type textarea "m,ovedown"
type textarea "moverigh"
click at [879, 380] on button "Run" at bounding box center [813, 386] width 225 height 23
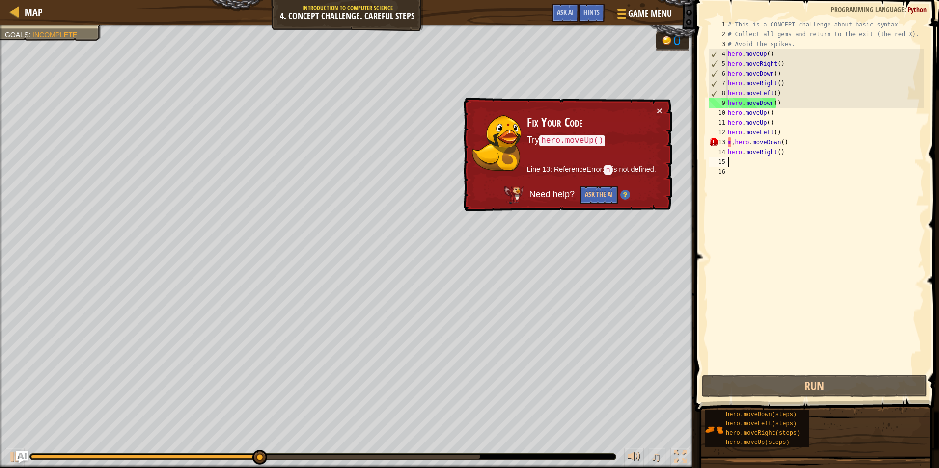
drag, startPoint x: 734, startPoint y: 150, endPoint x: 734, endPoint y: 143, distance: 6.9
click at [734, 149] on div "# This is a CONCEPT challenge about basic syntax. # Collect all gems and return…" at bounding box center [825, 206] width 198 height 373
click at [734, 143] on div "# This is a CONCEPT challenge about basic syntax. # Collect all gems and return…" at bounding box center [825, 206] width 198 height 373
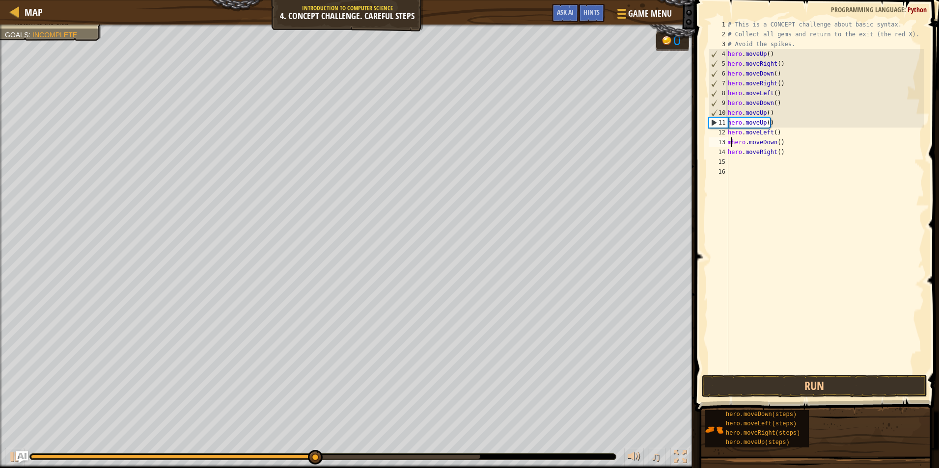
type textarea "hero.moveDown()"
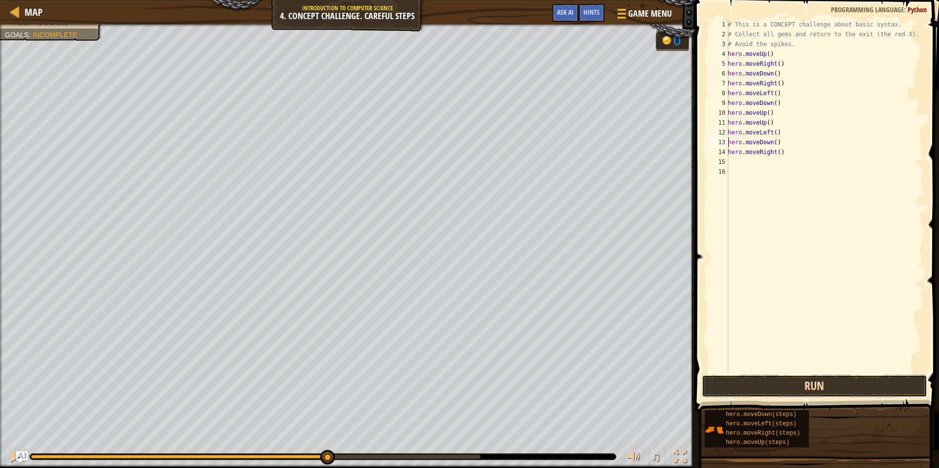
click at [876, 385] on button "Run" at bounding box center [813, 386] width 225 height 23
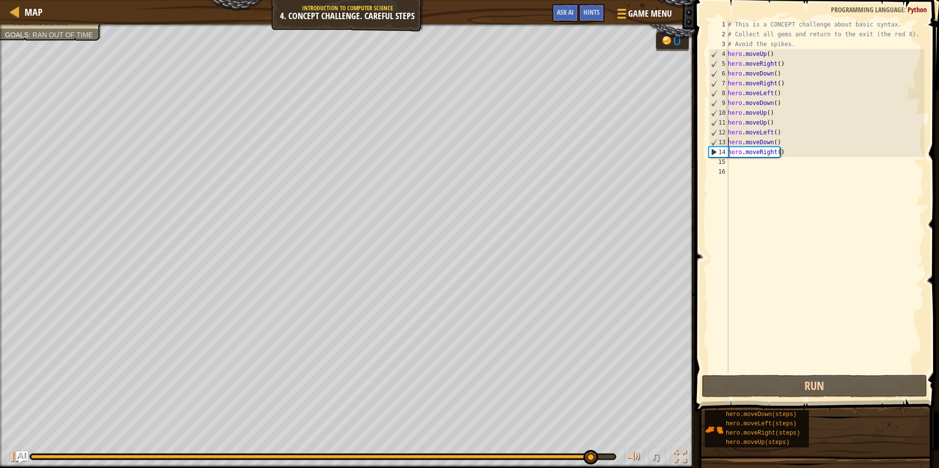
click at [807, 169] on div "# This is a CONCEPT challenge about basic syntax. # Collect all gems and return…" at bounding box center [825, 206] width 198 height 373
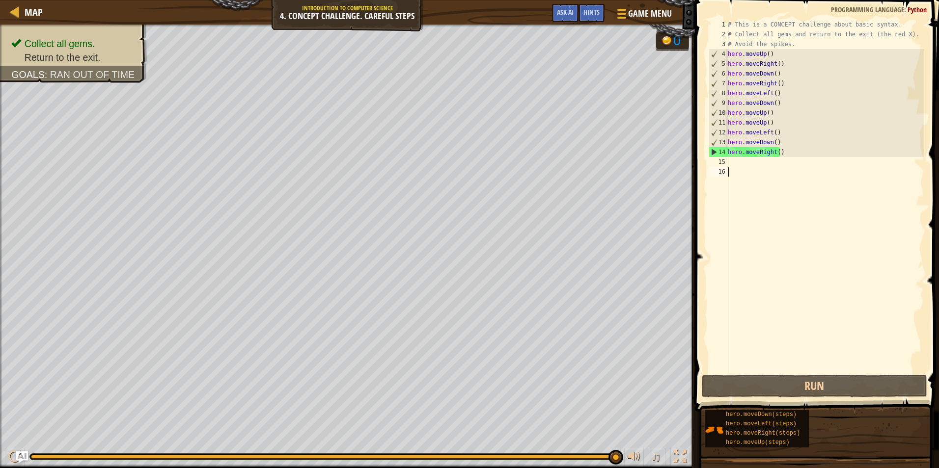
click at [783, 149] on div "# This is a CONCEPT challenge about basic syntax. # Collect all gems and return…" at bounding box center [825, 206] width 198 height 373
type textarea "hero.moveRight()"
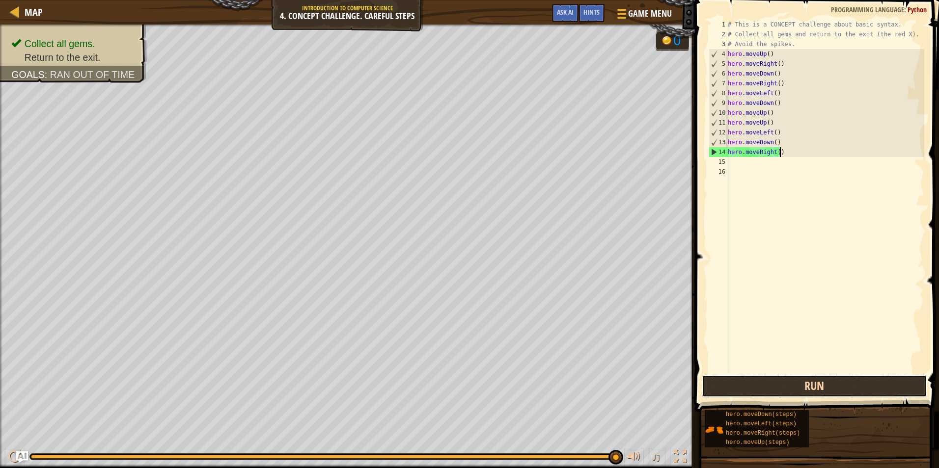
click at [717, 377] on button "Run" at bounding box center [813, 386] width 225 height 23
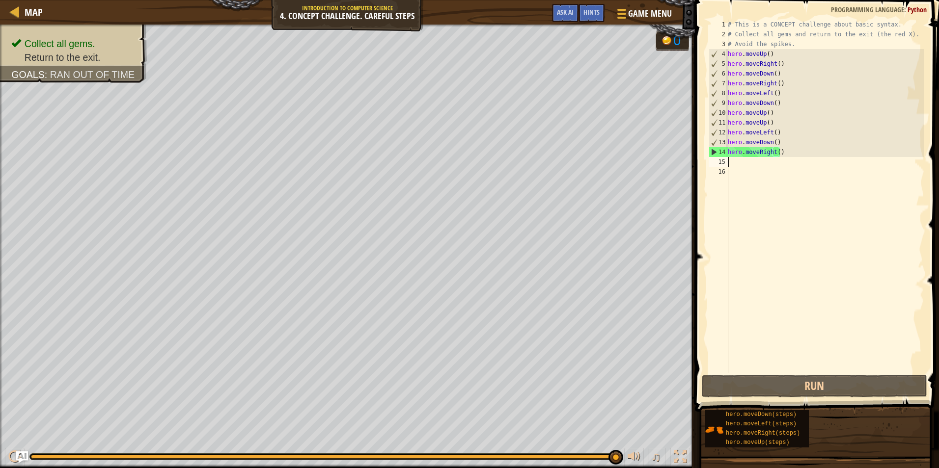
click at [774, 160] on div "# This is a CONCEPT challenge about basic syntax. # Collect all gems and return…" at bounding box center [825, 206] width 198 height 373
click at [774, 154] on div "# This is a CONCEPT challenge about basic syntax. # Collect all gems and return…" at bounding box center [825, 206] width 198 height 373
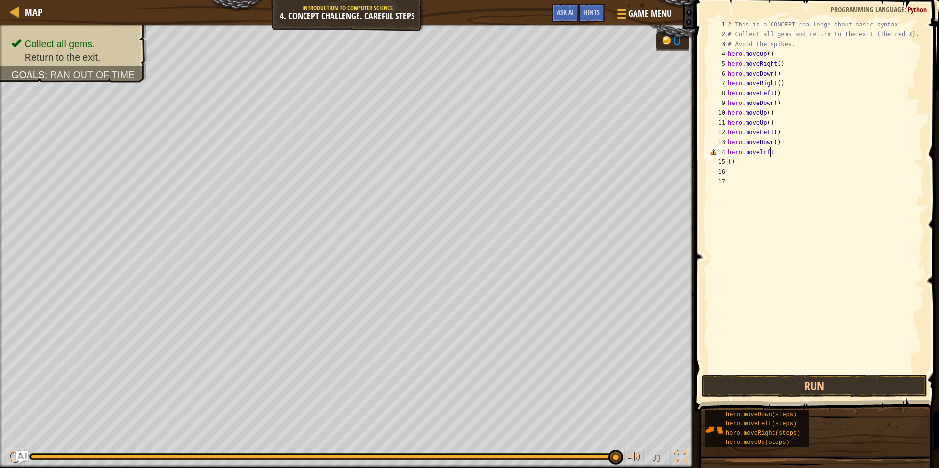
click at [766, 154] on div "# This is a CONCEPT challenge about basic syntax. # Collect all gems and return…" at bounding box center [825, 206] width 198 height 373
click at [765, 154] on div "# This is a CONCEPT challenge about basic syntax. # Collect all gems and return…" at bounding box center [825, 196] width 198 height 353
click at [761, 154] on div "# This is a CONCEPT challenge about basic syntax. # Collect all gems and return…" at bounding box center [825, 206] width 198 height 373
click at [765, 158] on div "# This is a CONCEPT challenge about basic syntax. # Collect all gems and return…" at bounding box center [825, 206] width 198 height 373
click at [758, 144] on div "# This is a CONCEPT challenge about basic syntax. # Collect all gems and return…" at bounding box center [825, 206] width 198 height 373
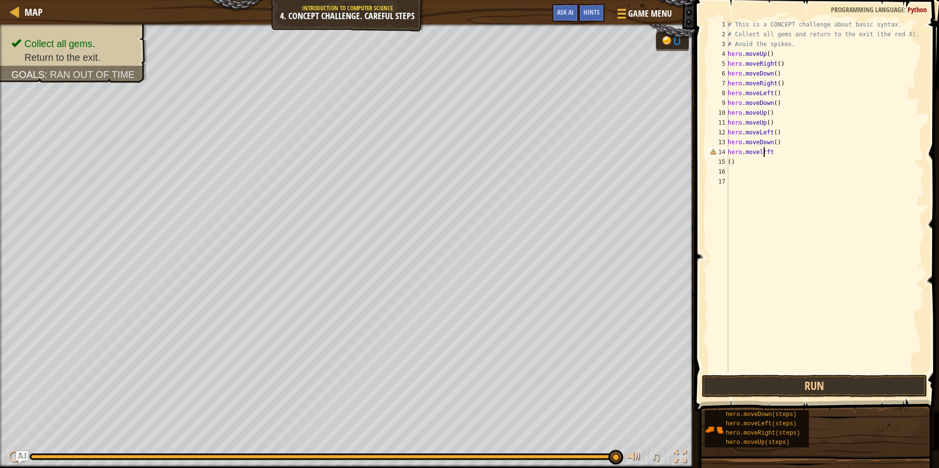
click at [764, 154] on div "# This is a CONCEPT challenge about basic syntax. # Collect all gems and return…" at bounding box center [825, 206] width 198 height 373
click at [732, 164] on div "hero.moveLe ft press enter" at bounding box center [819, 180] width 186 height 44
click at [738, 160] on div "# This is a CONCEPT challenge about basic syntax. # Collect all gems and return…" at bounding box center [825, 206] width 198 height 373
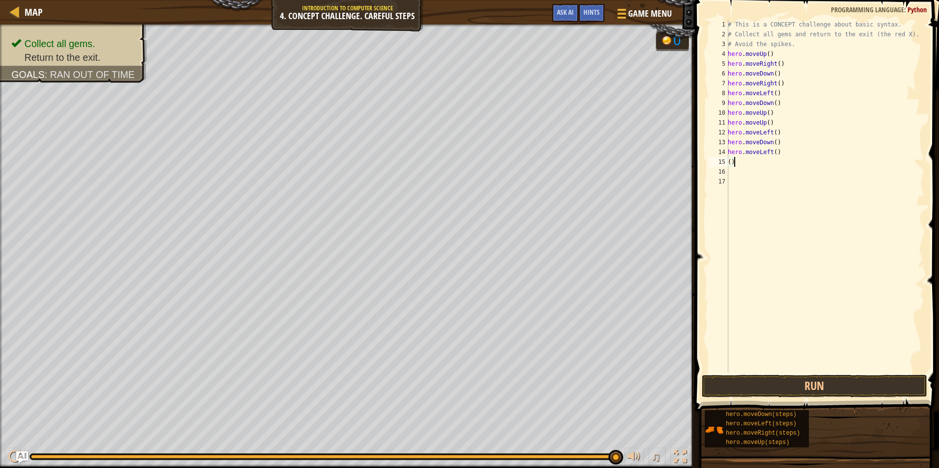
type textarea "("
click at [743, 384] on button "Run" at bounding box center [813, 386] width 225 height 23
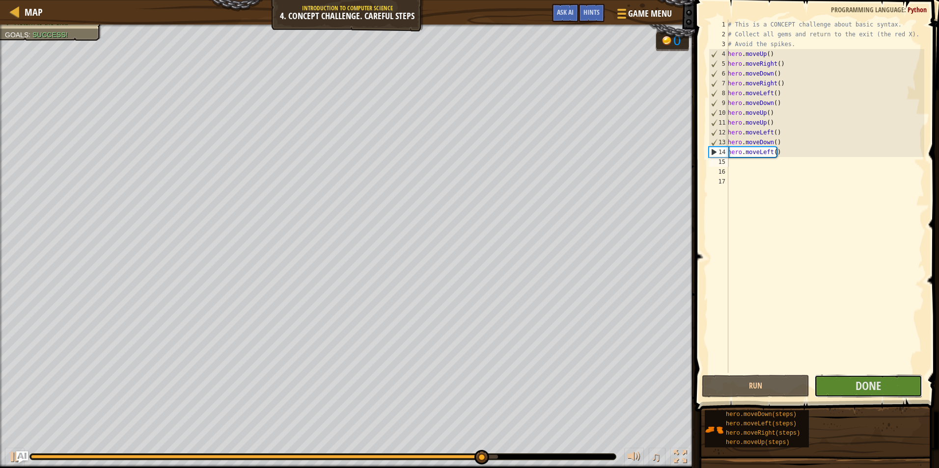
click at [868, 375] on div "1 2 3 4 5 6 7 8 9 10 11 12 13 14 15 16 17 # This is a CONCEPT challenge about b…" at bounding box center [815, 225] width 247 height 441
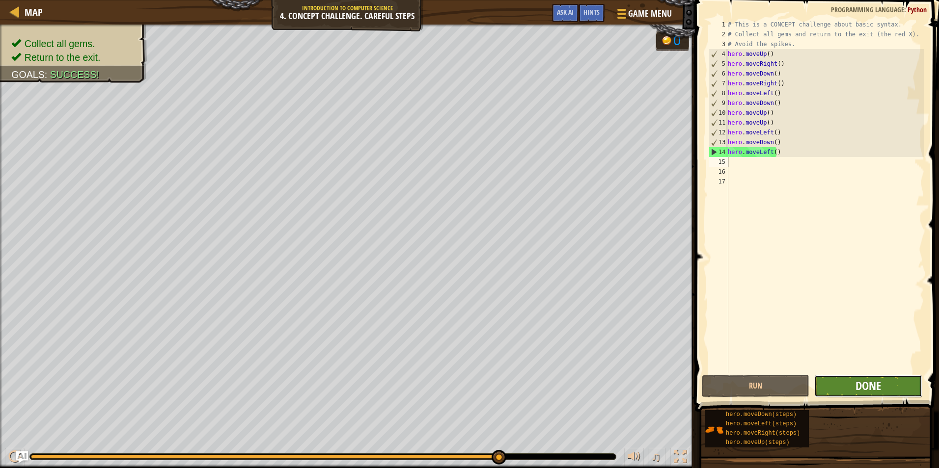
click at [865, 382] on span "Done" at bounding box center [868, 386] width 26 height 16
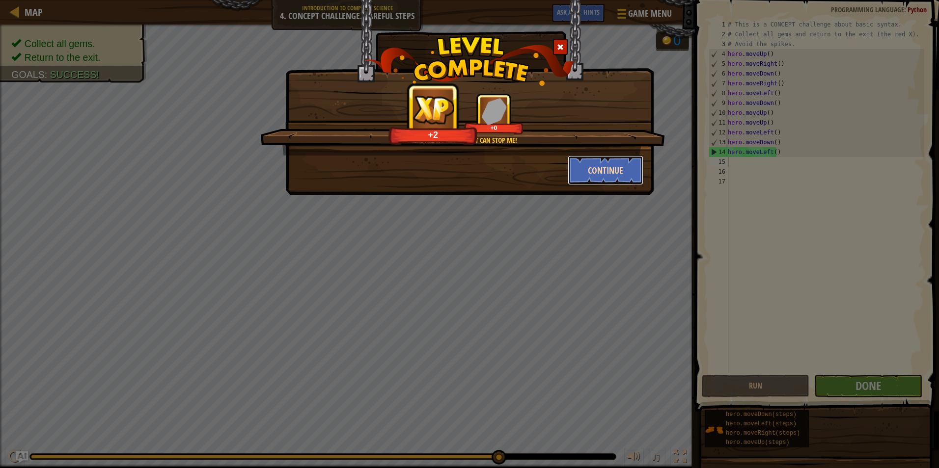
click at [634, 167] on button "Continue" at bounding box center [605, 170] width 76 height 29
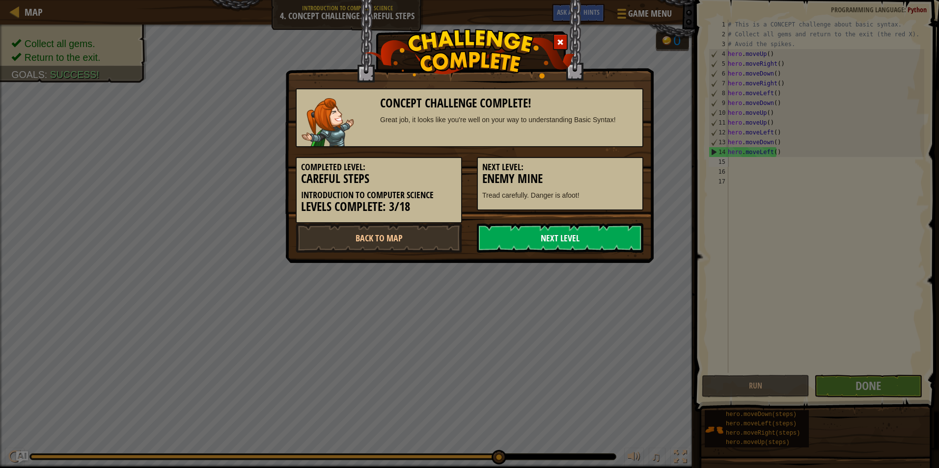
click at [600, 241] on link "Next Level" at bounding box center [560, 237] width 166 height 29
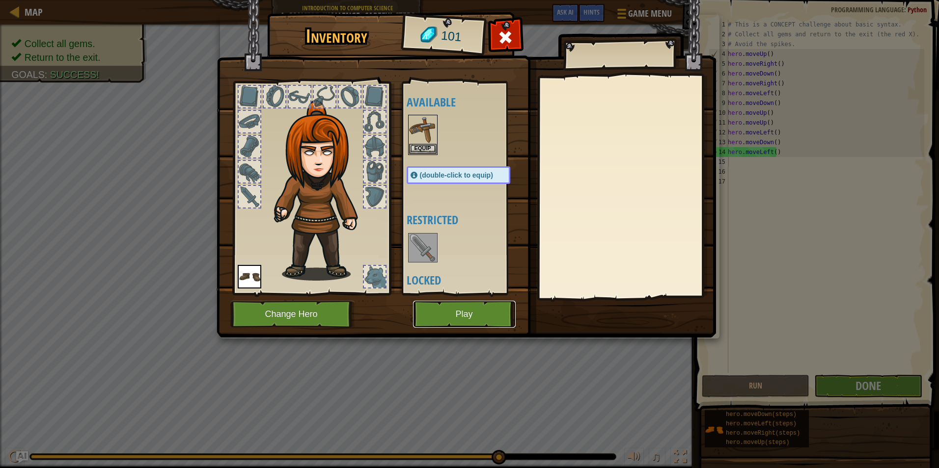
click at [460, 317] on button "Play" at bounding box center [464, 314] width 103 height 27
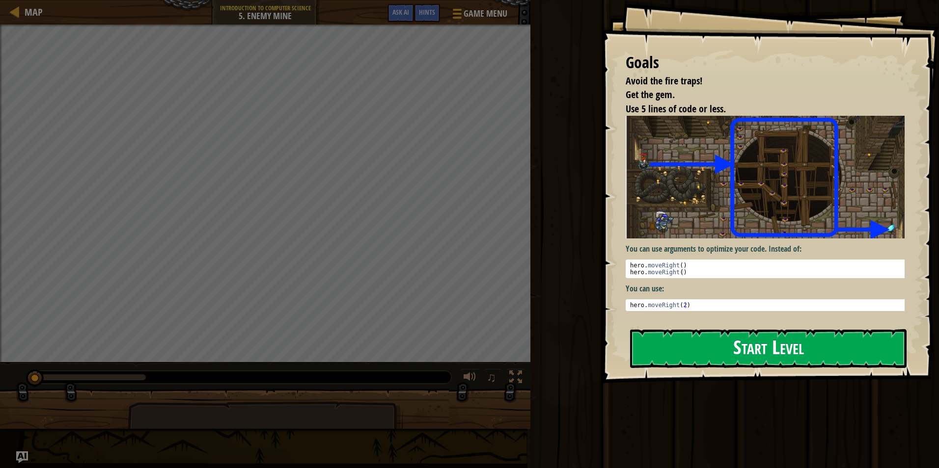
click at [671, 344] on button "Start Level" at bounding box center [768, 348] width 276 height 39
